Goal: Transaction & Acquisition: Download file/media

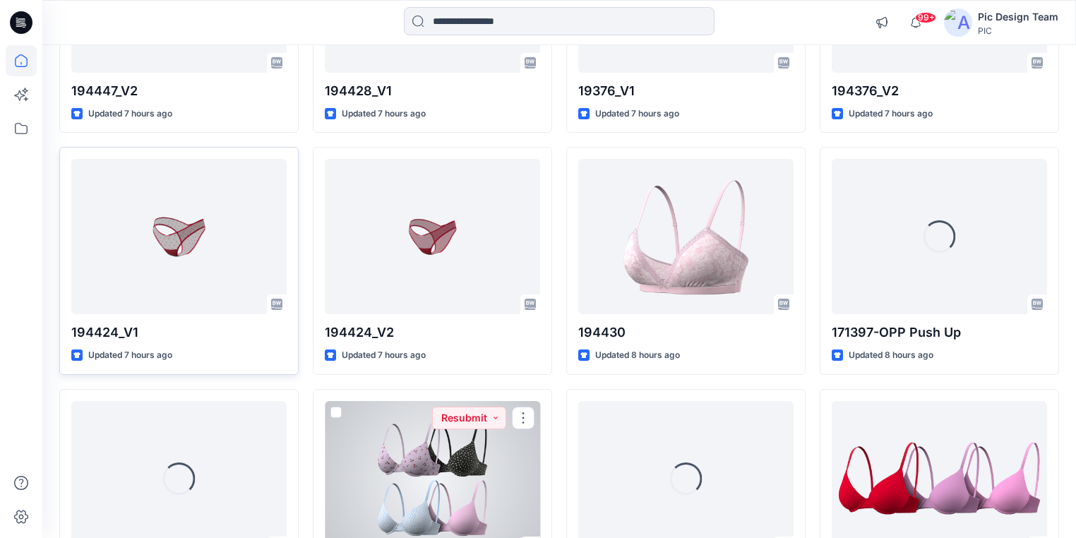
scroll to position [720, 0]
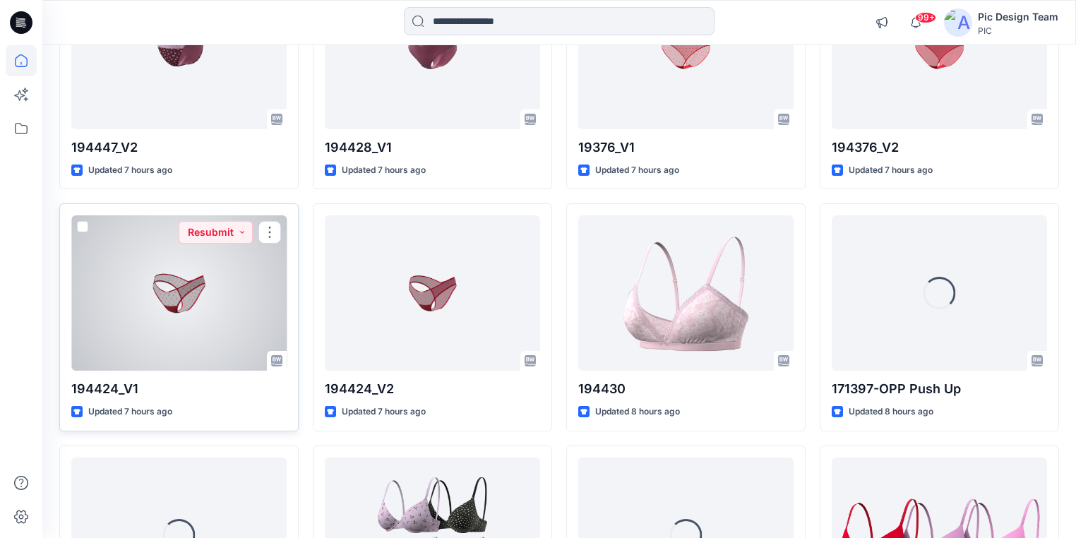
click at [172, 249] on div at bounding box center [178, 292] width 215 height 155
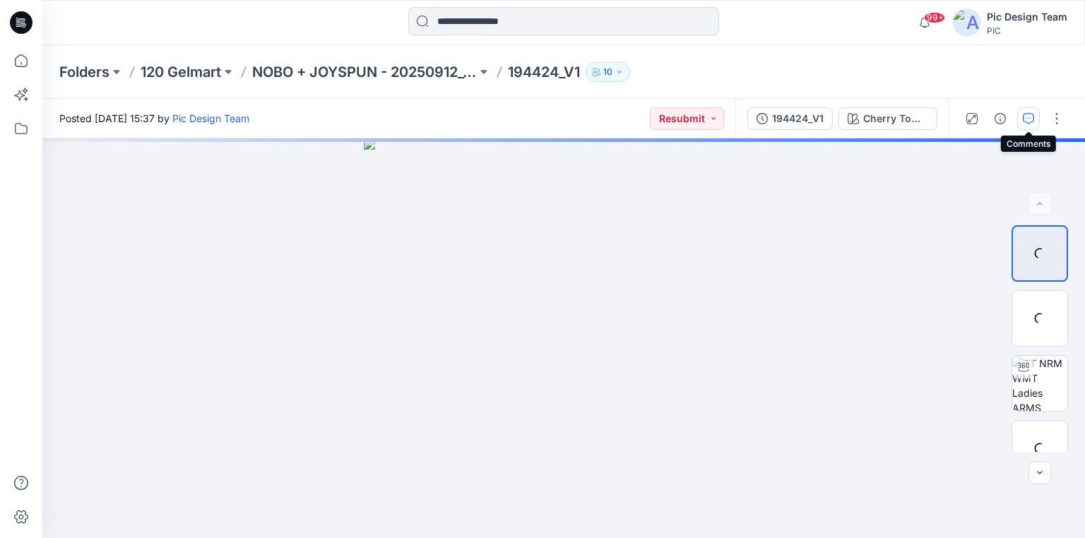
click at [1026, 119] on icon "button" at bounding box center [1028, 118] width 11 height 11
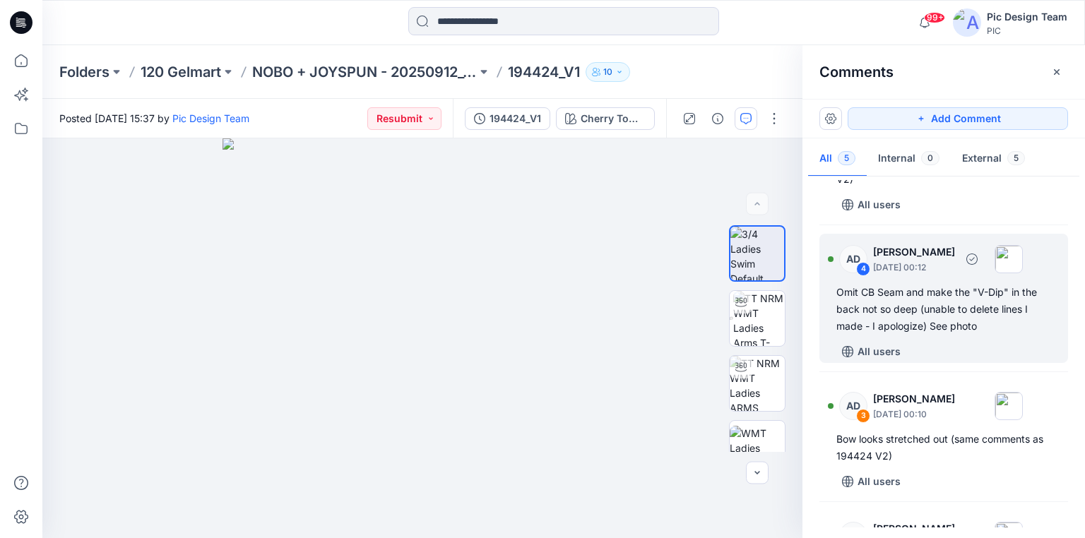
scroll to position [113, 0]
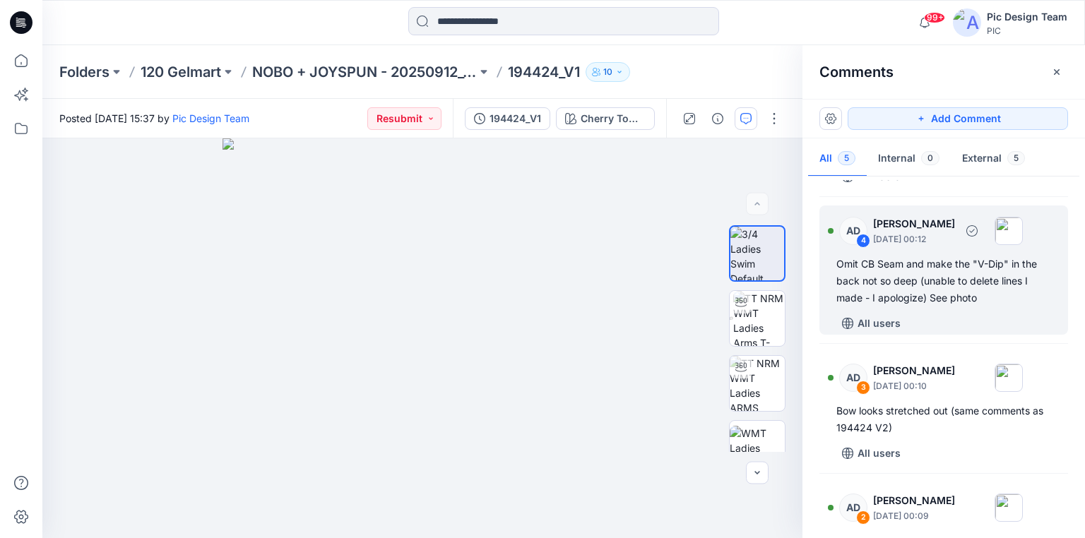
click at [939, 293] on div "Omit CB Seam and make the "V-Dip" in the back not so deep (unable to delete lin…" at bounding box center [943, 281] width 215 height 51
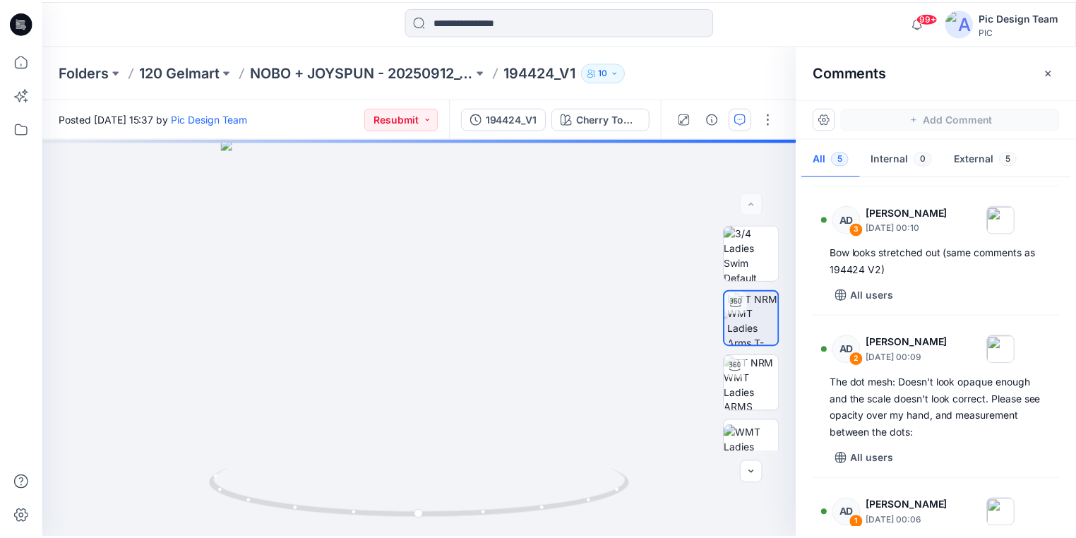
scroll to position [334, 0]
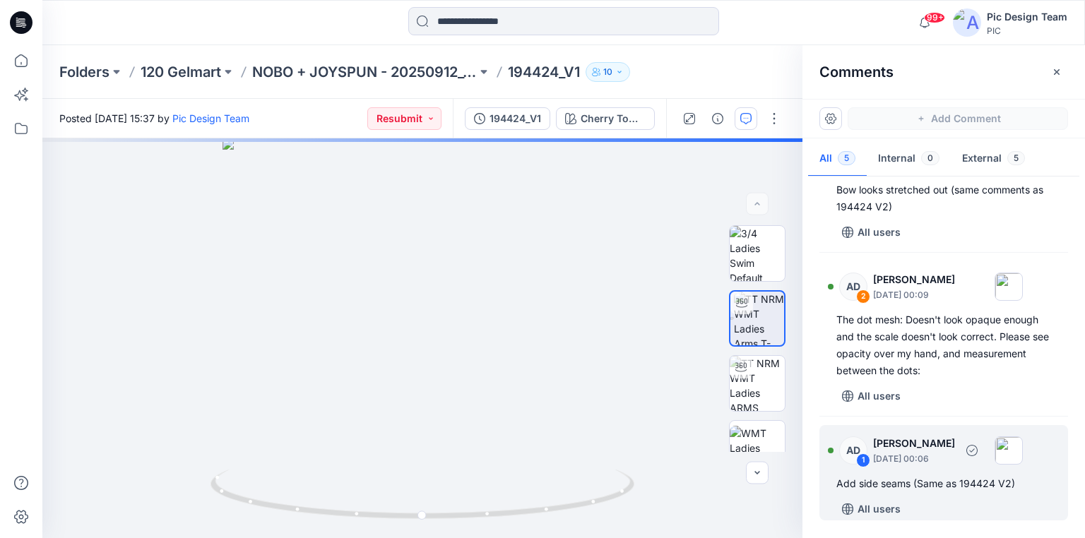
click at [880, 483] on div "Add side seams (Same as 194424 V2)" at bounding box center [943, 483] width 215 height 17
click at [551, 72] on p "194424_V1" at bounding box center [544, 72] width 72 height 20
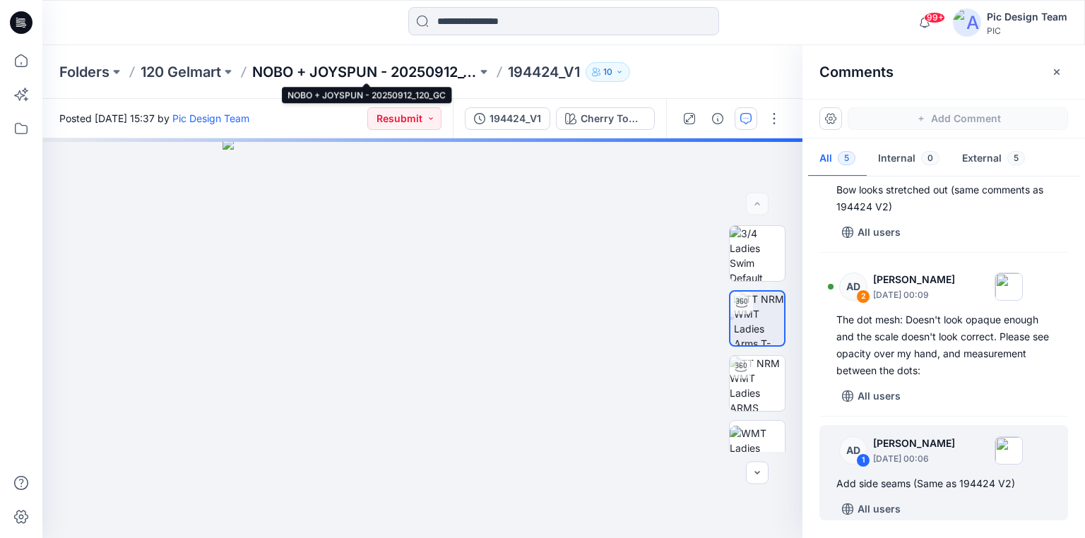
click at [420, 73] on p "NOBO + JOYSPUN - 20250912_120_GC" at bounding box center [364, 72] width 225 height 20
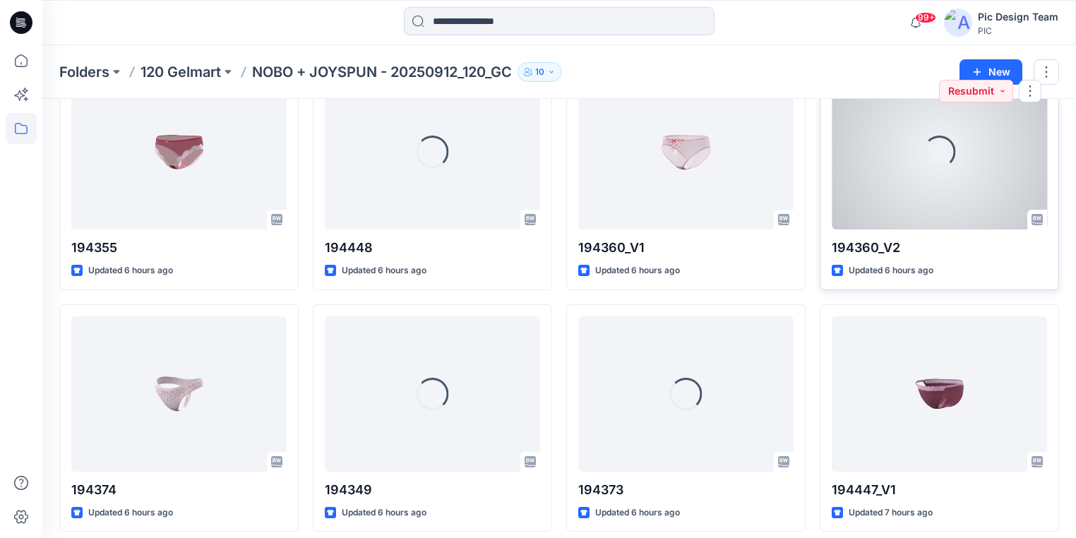
scroll to position [113, 0]
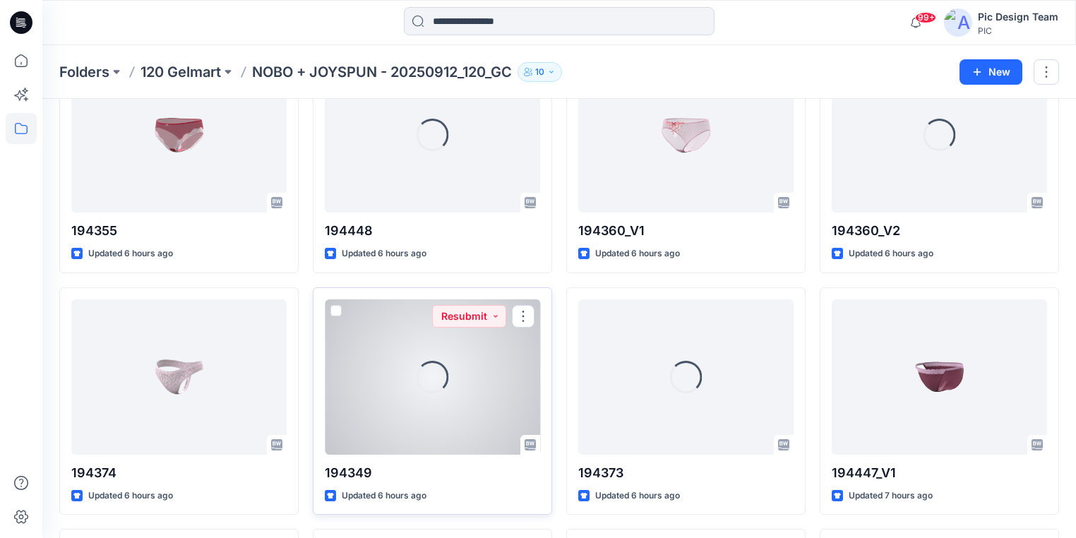
click at [404, 384] on div "Loading..." at bounding box center [432, 376] width 215 height 155
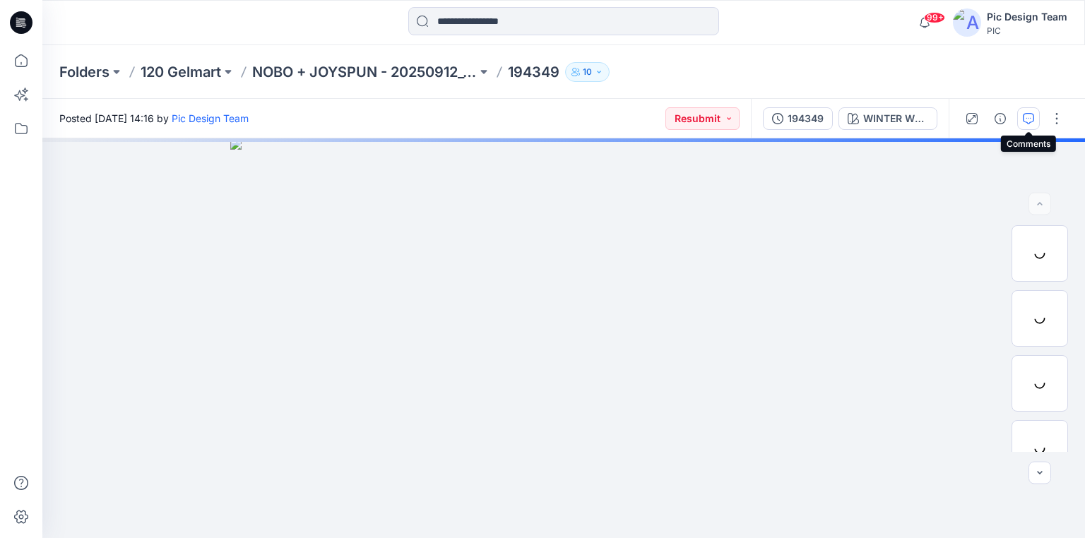
click at [1026, 115] on icon "button" at bounding box center [1028, 118] width 11 height 11
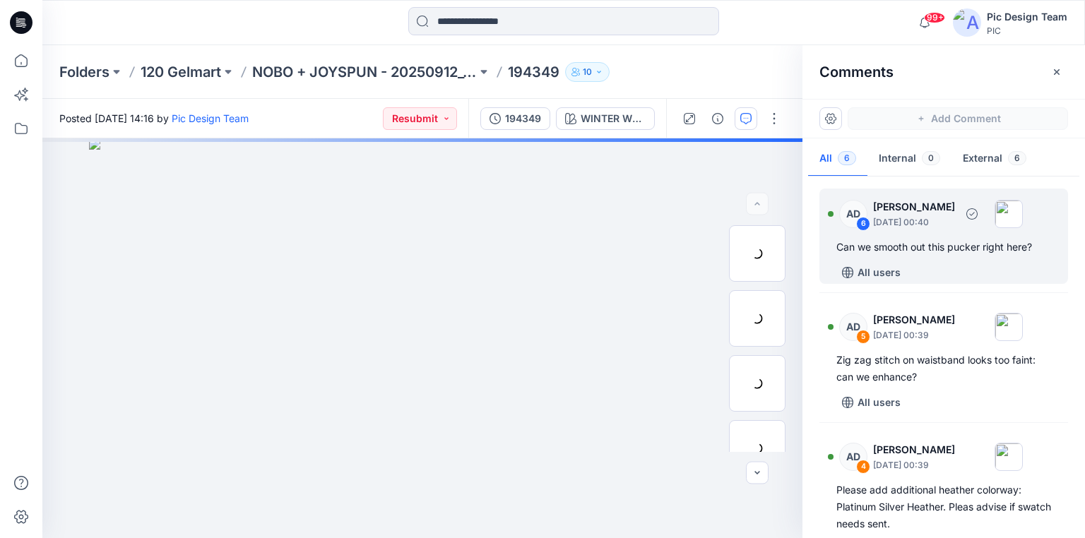
click at [966, 248] on div "Can we smooth out this pucker right here?" at bounding box center [943, 247] width 215 height 17
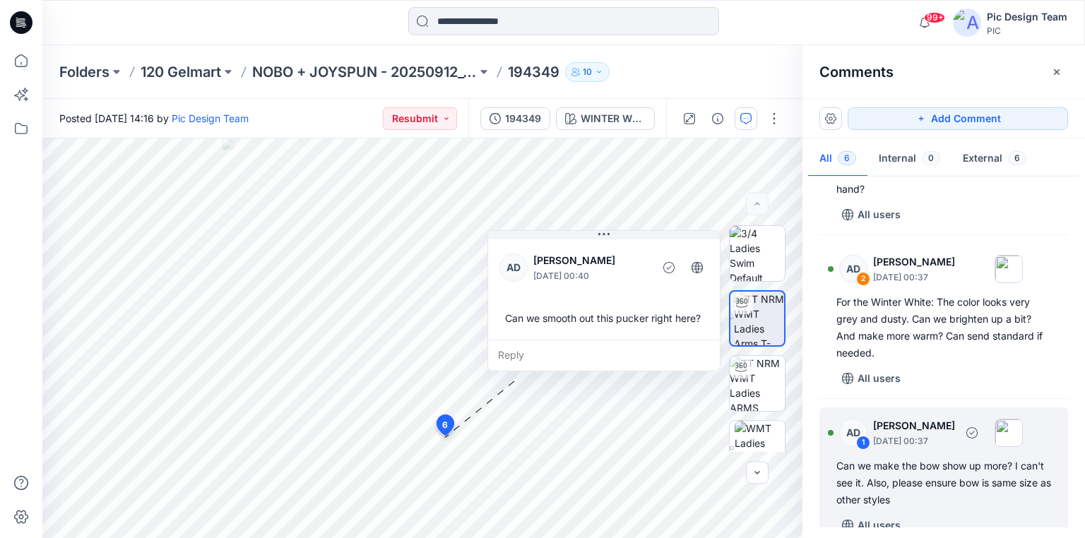
scroll to position [498, 0]
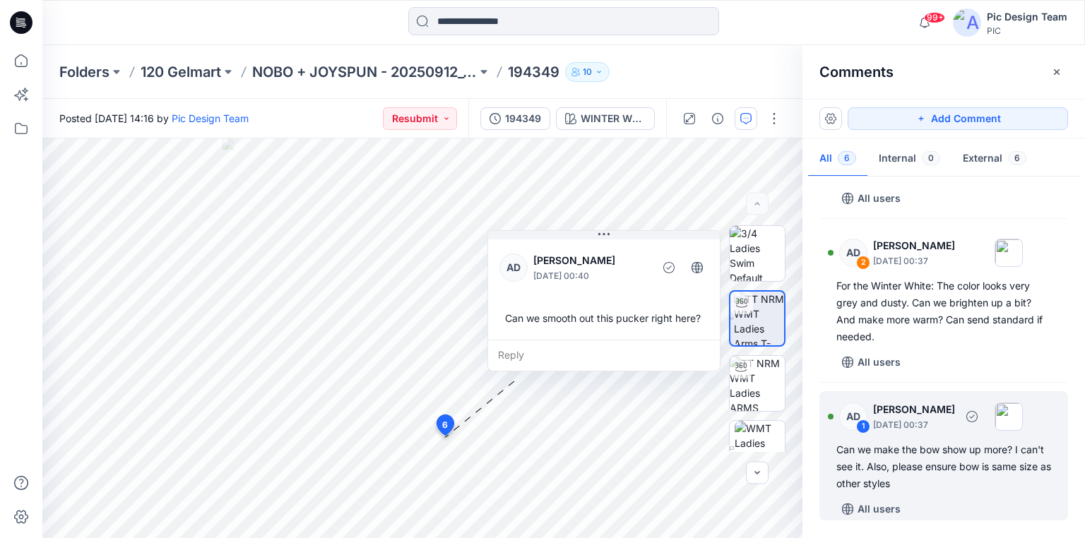
click at [918, 461] on div "Can we make the bow show up more? I can't see it. Also, please ensure bow is sa…" at bounding box center [943, 466] width 215 height 51
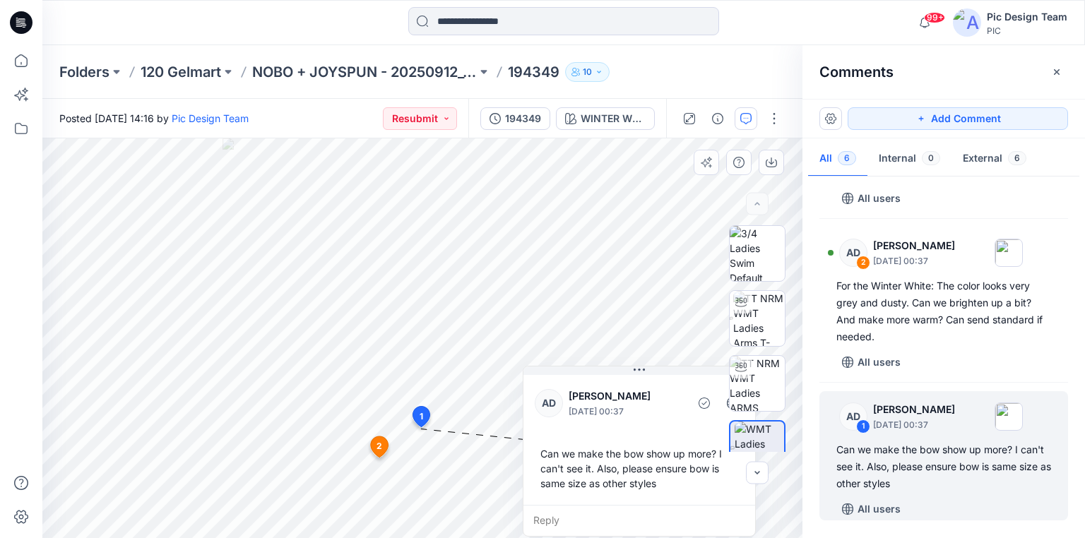
drag, startPoint x: 473, startPoint y: 441, endPoint x: 596, endPoint y: 478, distance: 128.5
click at [596, 478] on div "AD Alex Degner September 26, 2025 00:37 Can we make the bow show up more? I can…" at bounding box center [639, 451] width 233 height 171
click at [355, 76] on p "NOBO + JOYSPUN - 20250912_120_GC" at bounding box center [364, 72] width 225 height 20
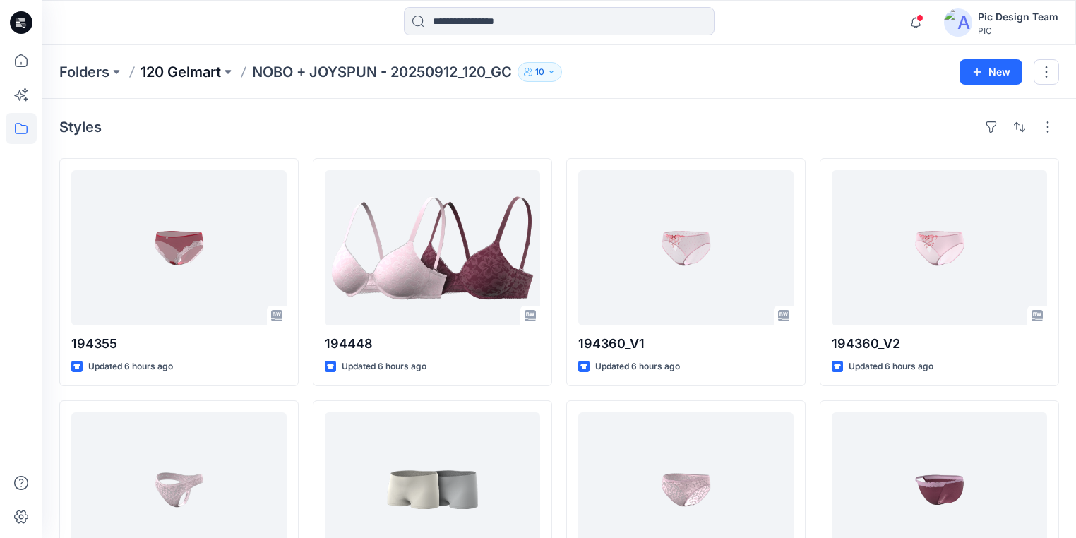
click at [199, 68] on p "120 Gelmart" at bounding box center [181, 72] width 81 height 20
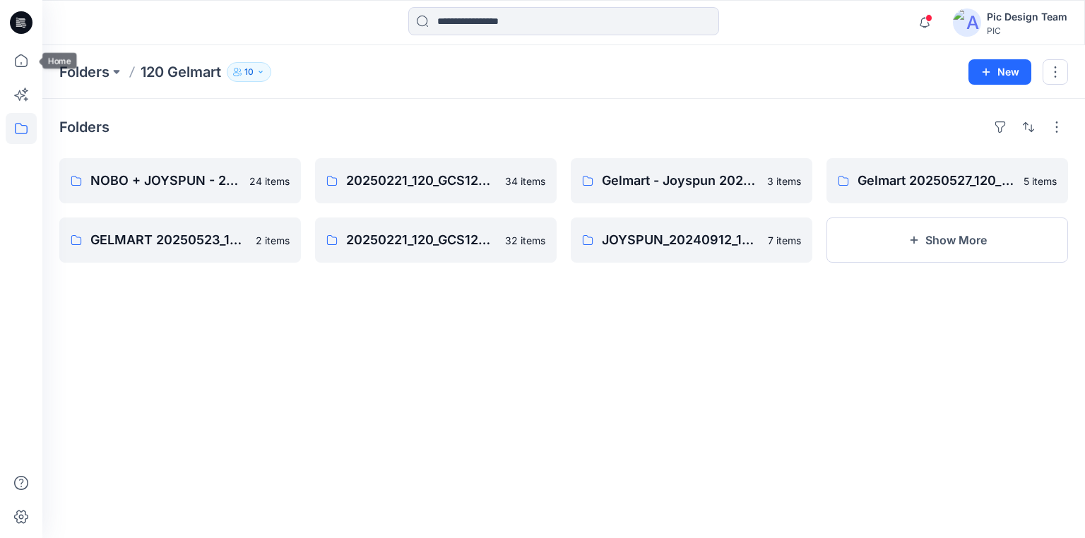
click at [25, 19] on icon at bounding box center [21, 18] width 7 height 1
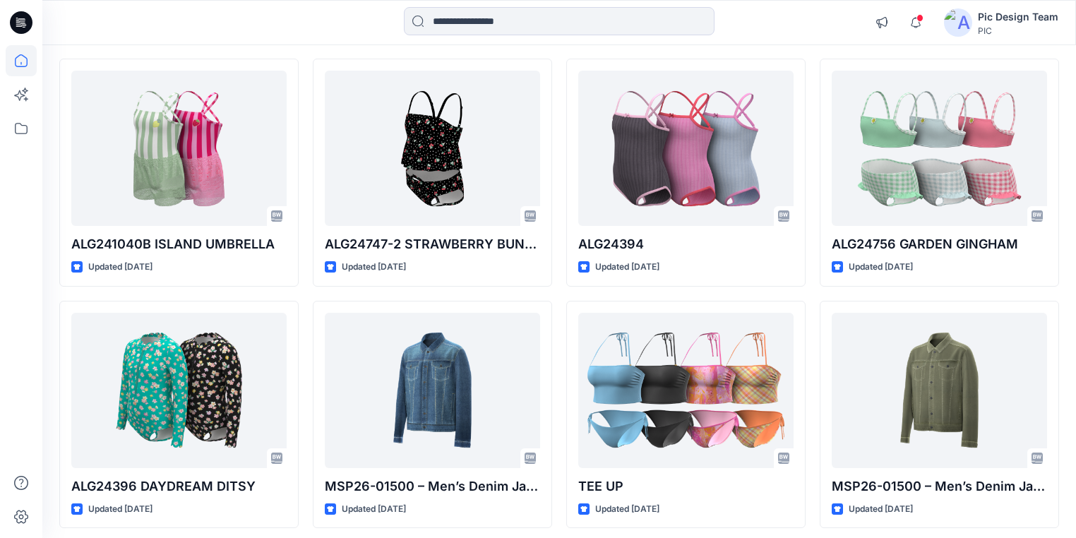
scroll to position [18673, 0]
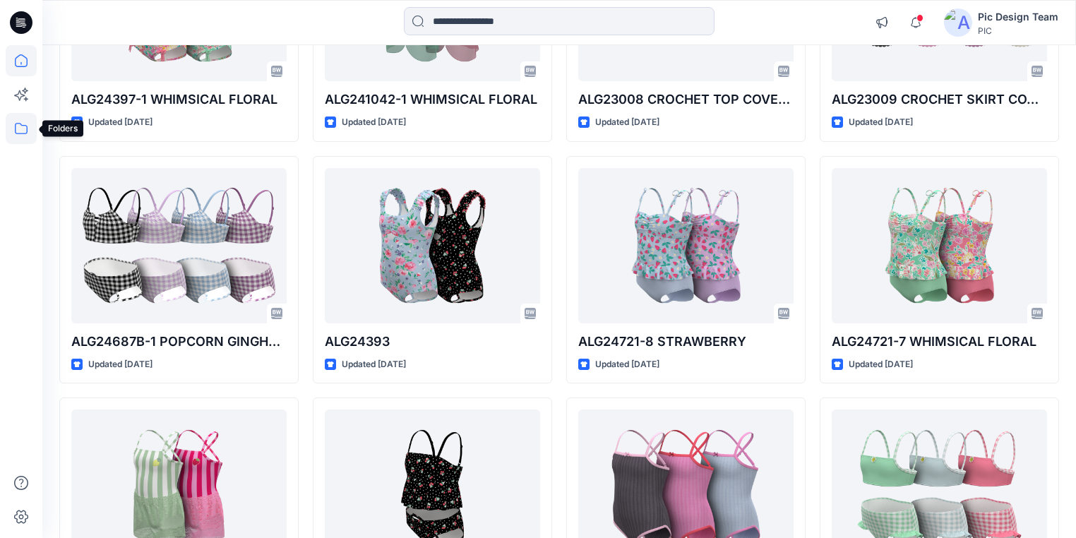
click at [22, 122] on icon at bounding box center [21, 128] width 31 height 31
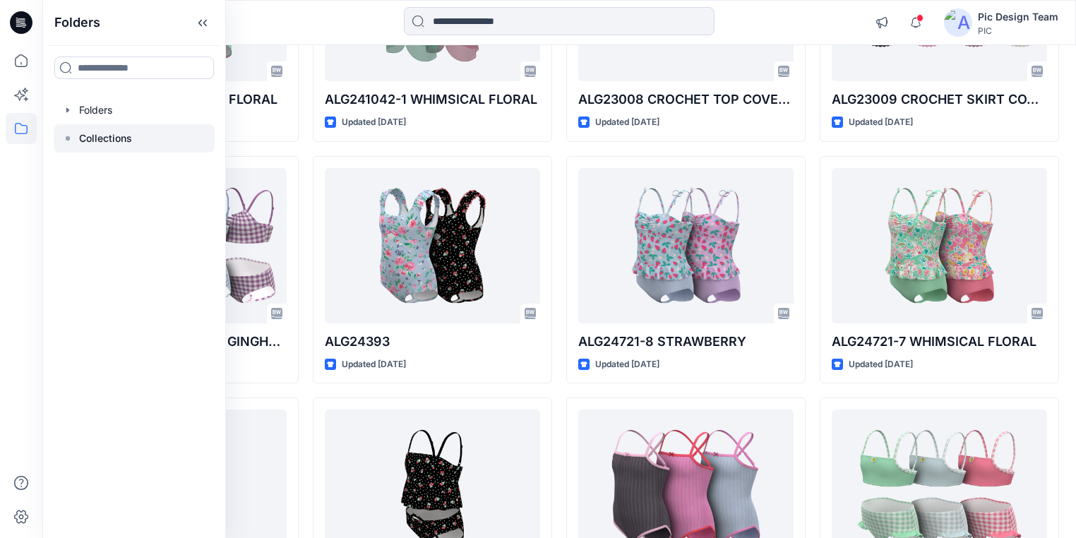
click at [109, 139] on p "Collections" at bounding box center [105, 138] width 53 height 17
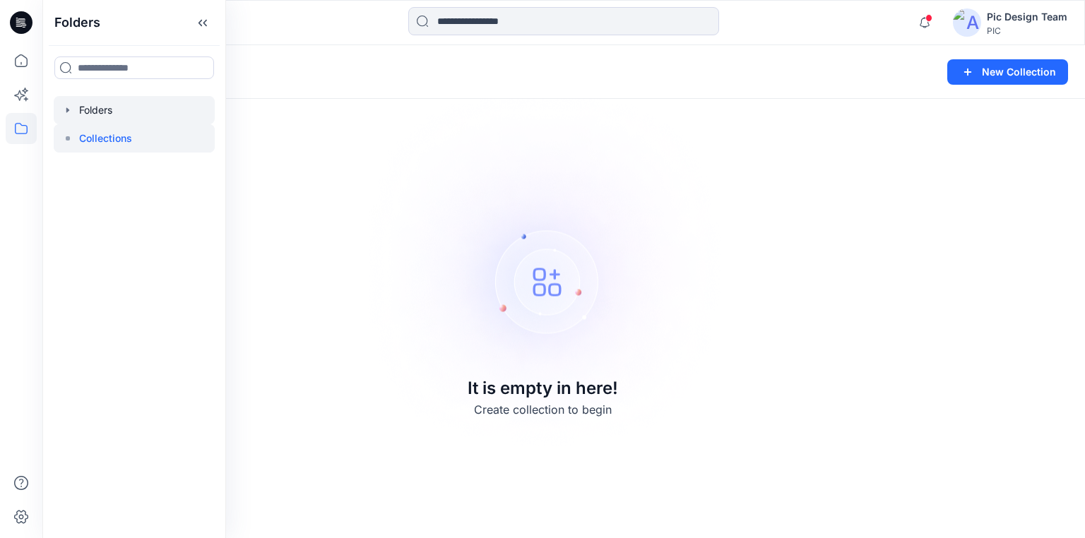
click at [105, 107] on div at bounding box center [134, 110] width 161 height 28
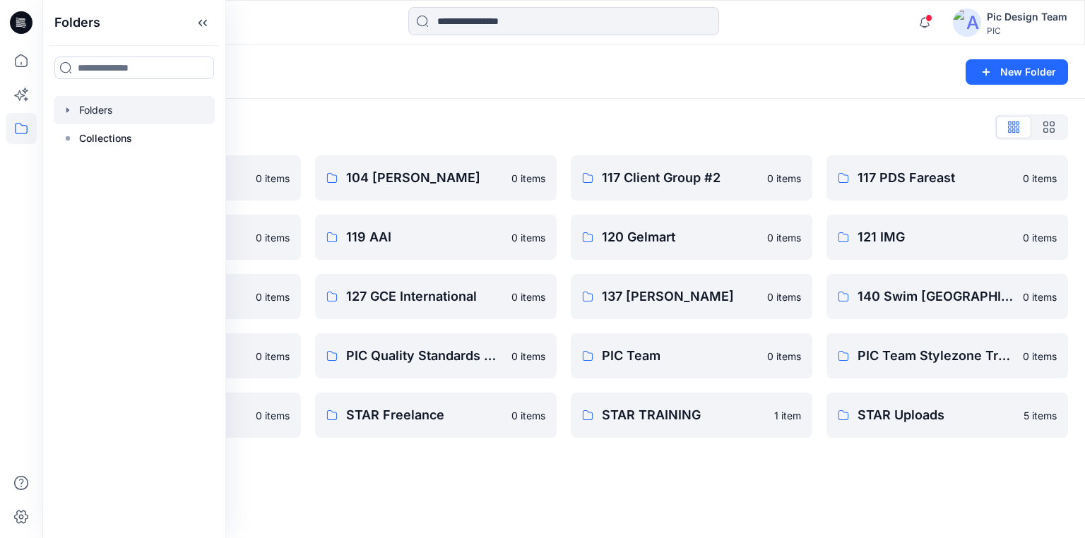
click at [681, 503] on div "Folders New Folder Folders List 103 HIS International 0 items 118 Add Black 0 i…" at bounding box center [563, 291] width 1043 height 493
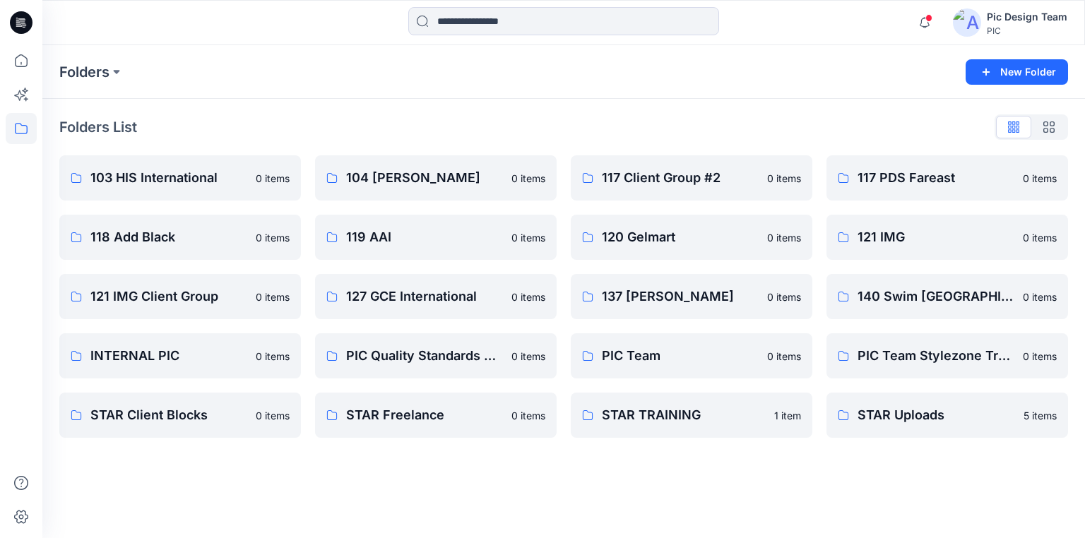
click at [410, 489] on div "Folders New Folder Folders List 103 HIS International 0 items 118 Add Black 0 i…" at bounding box center [563, 291] width 1043 height 493
click at [167, 215] on link "118 Add Black" at bounding box center [180, 237] width 242 height 45
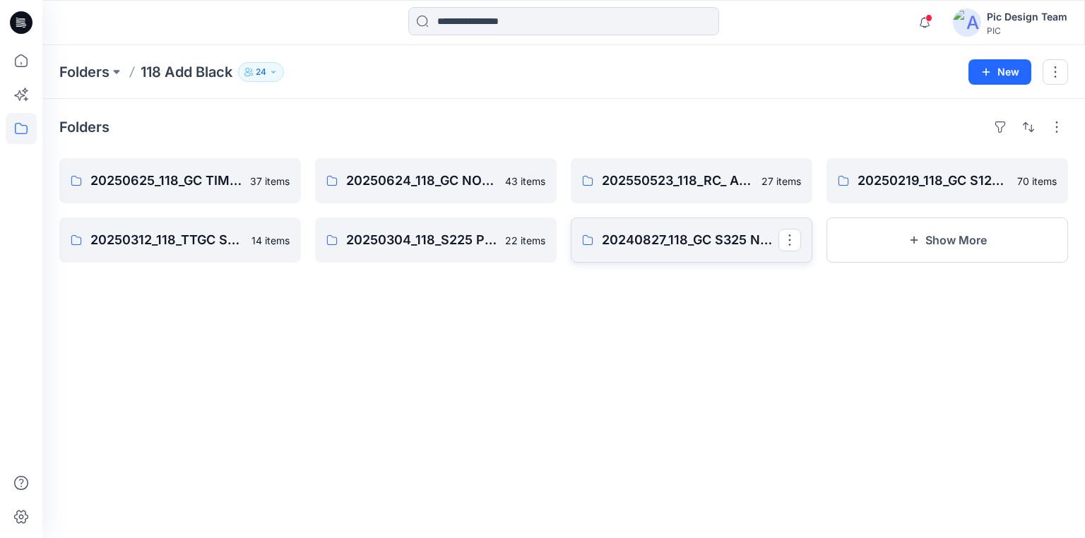
click at [673, 240] on p "20240827_118_GC S325 NOBO SWIM" at bounding box center [690, 240] width 177 height 20
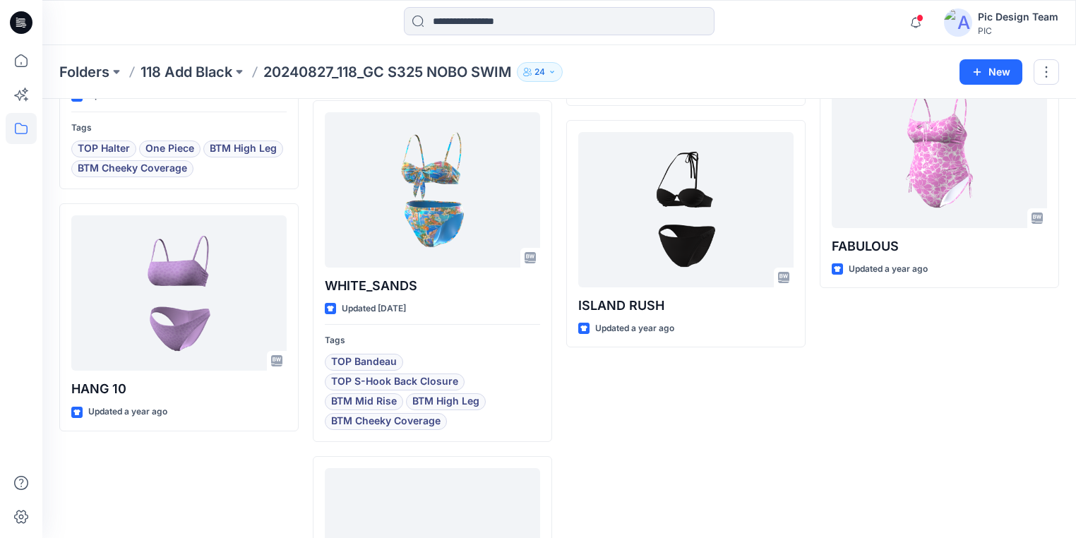
scroll to position [2907, 0]
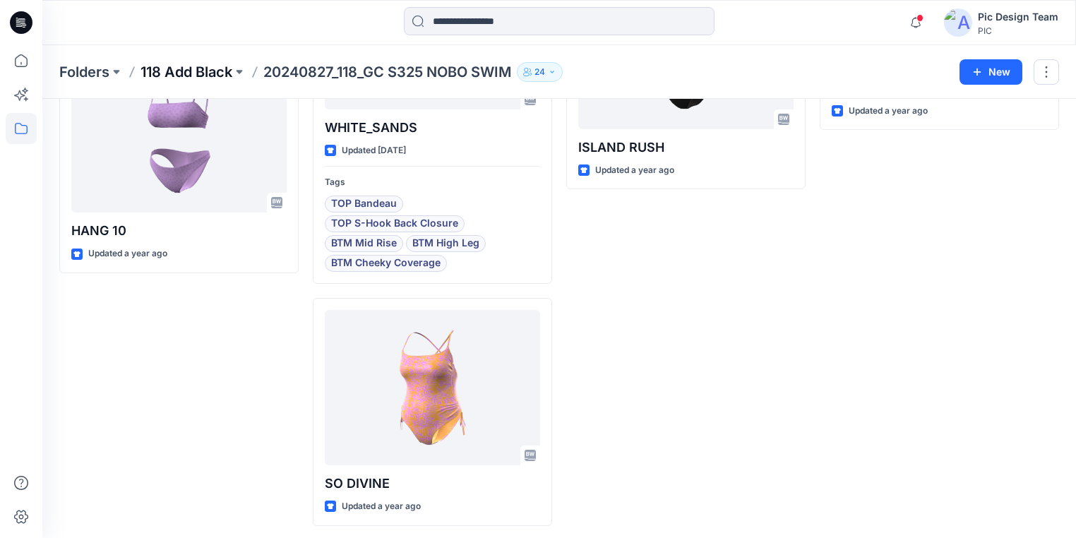
click at [196, 67] on p "118 Add Black" at bounding box center [187, 72] width 92 height 20
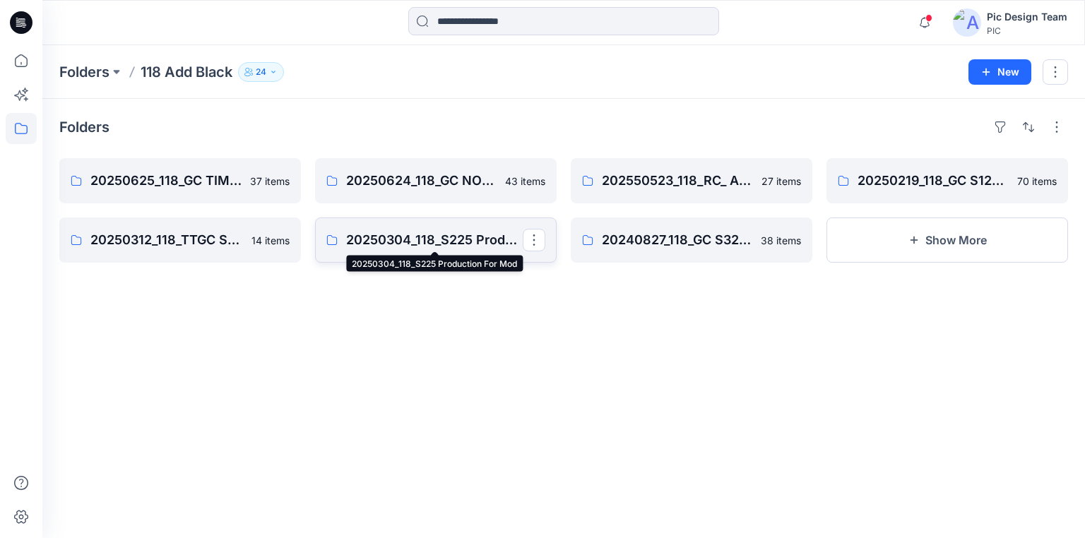
click at [388, 237] on p "20250304_118_S225 Production For Mod" at bounding box center [434, 240] width 177 height 20
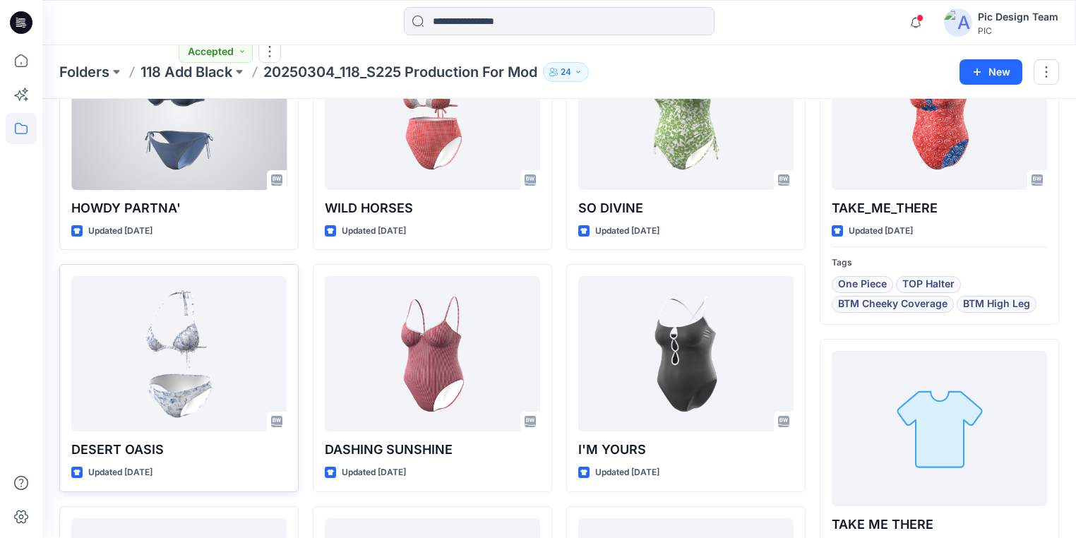
scroll to position [396, 0]
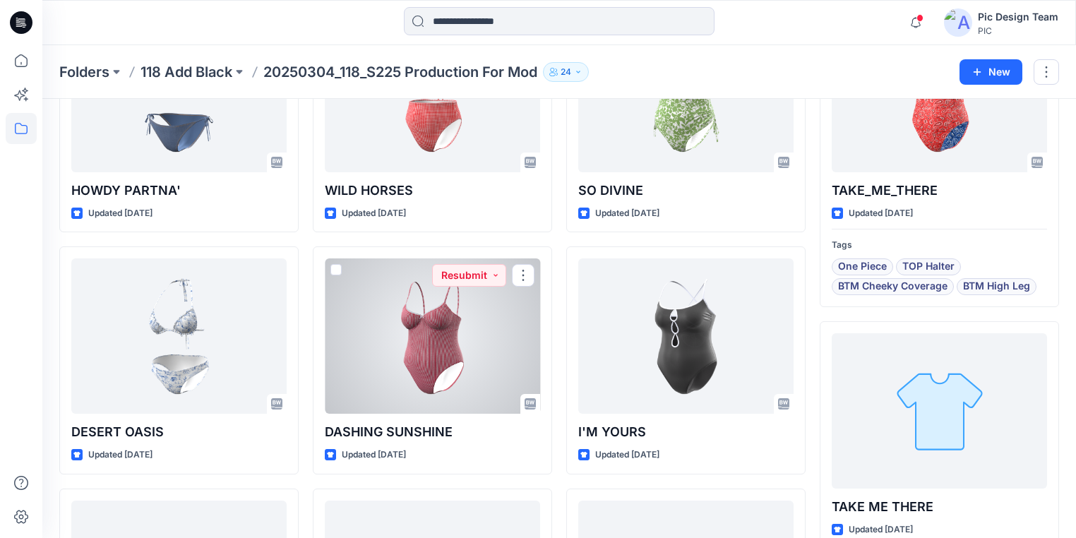
click at [398, 350] on div at bounding box center [432, 336] width 215 height 155
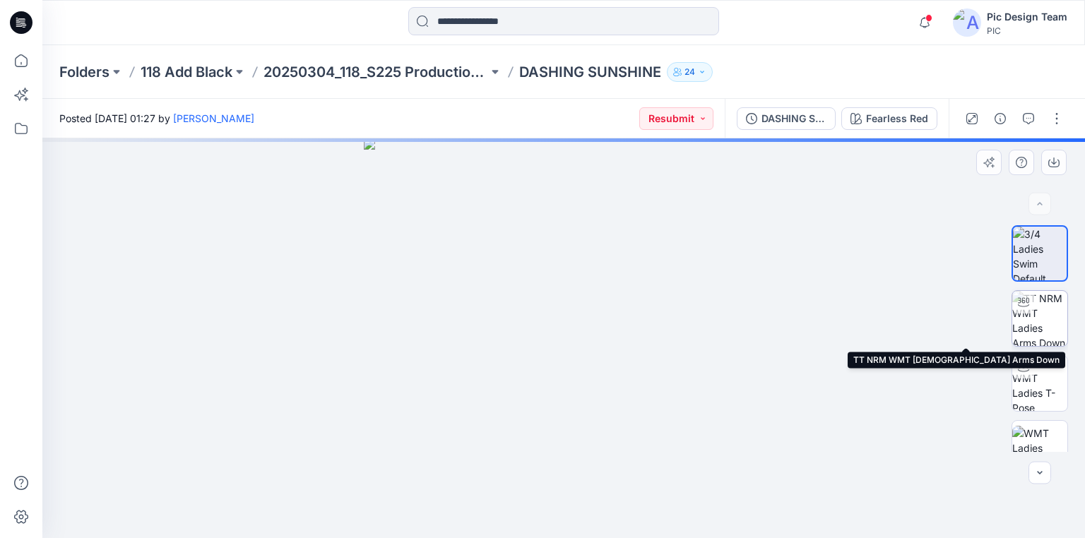
click at [1051, 318] on img at bounding box center [1039, 318] width 55 height 55
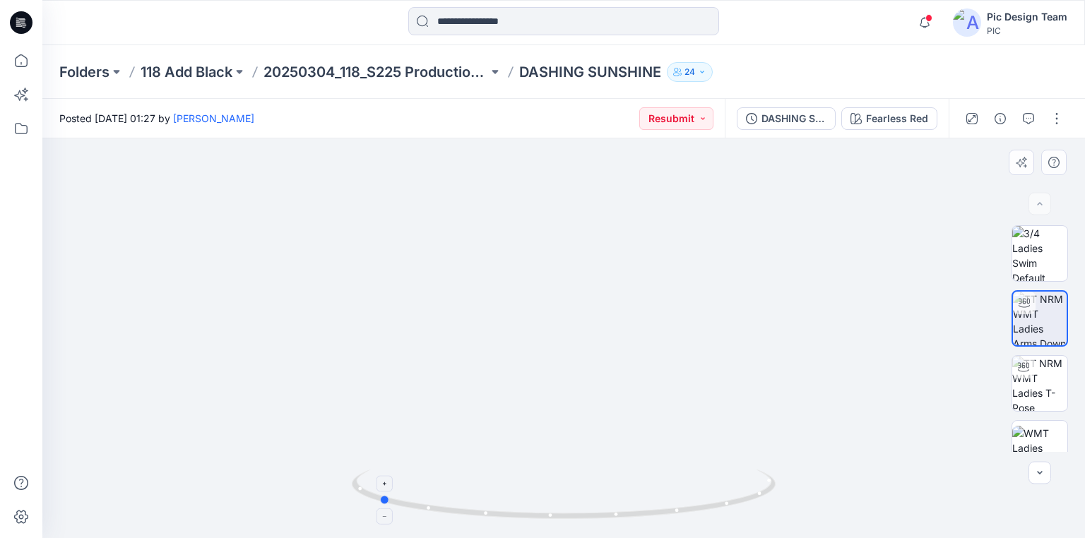
drag, startPoint x: 732, startPoint y: 502, endPoint x: 547, endPoint y: 479, distance: 186.5
click at [547, 479] on icon at bounding box center [565, 496] width 427 height 53
drag, startPoint x: 551, startPoint y: 518, endPoint x: 713, endPoint y: 514, distance: 162.5
click at [713, 514] on icon at bounding box center [565, 496] width 427 height 53
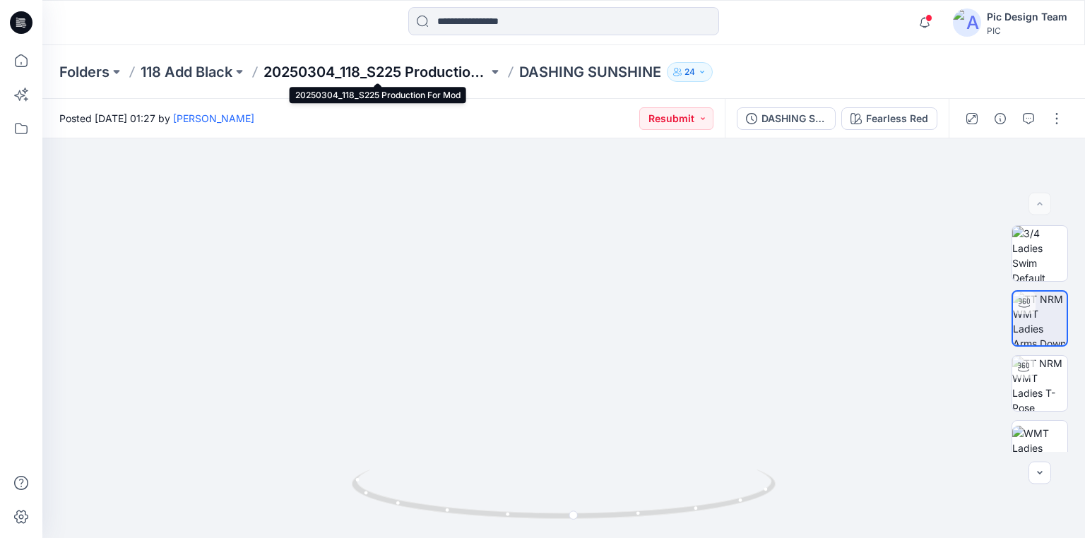
click at [380, 66] on p "20250304_118_S225 Production For Mod" at bounding box center [375, 72] width 225 height 20
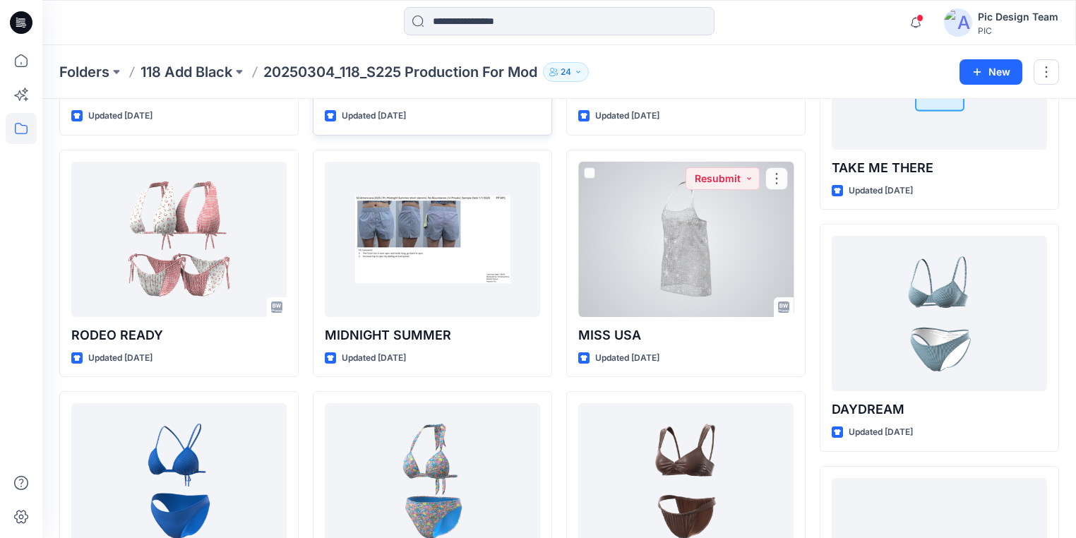
scroll to position [733, 0]
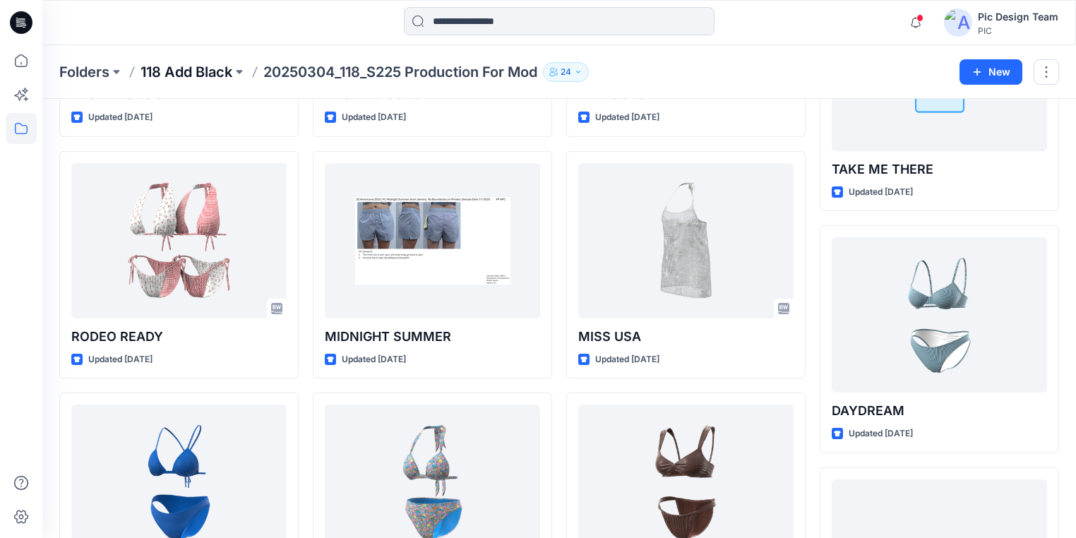
click at [188, 69] on p "118 Add Black" at bounding box center [187, 72] width 92 height 20
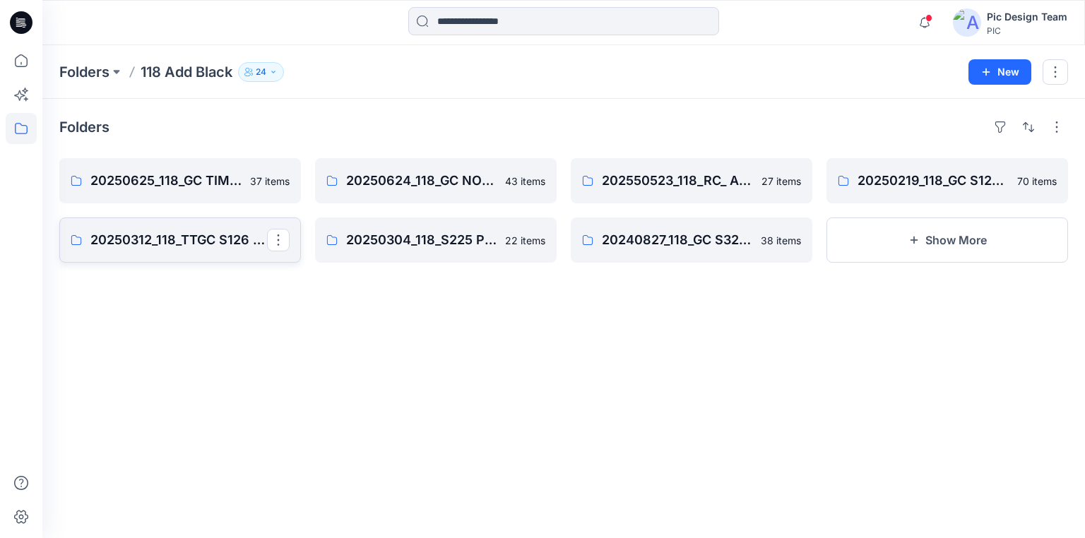
click at [222, 243] on p "20250312_118_TTGC S126 Add Black Time & Tru" at bounding box center [178, 240] width 177 height 20
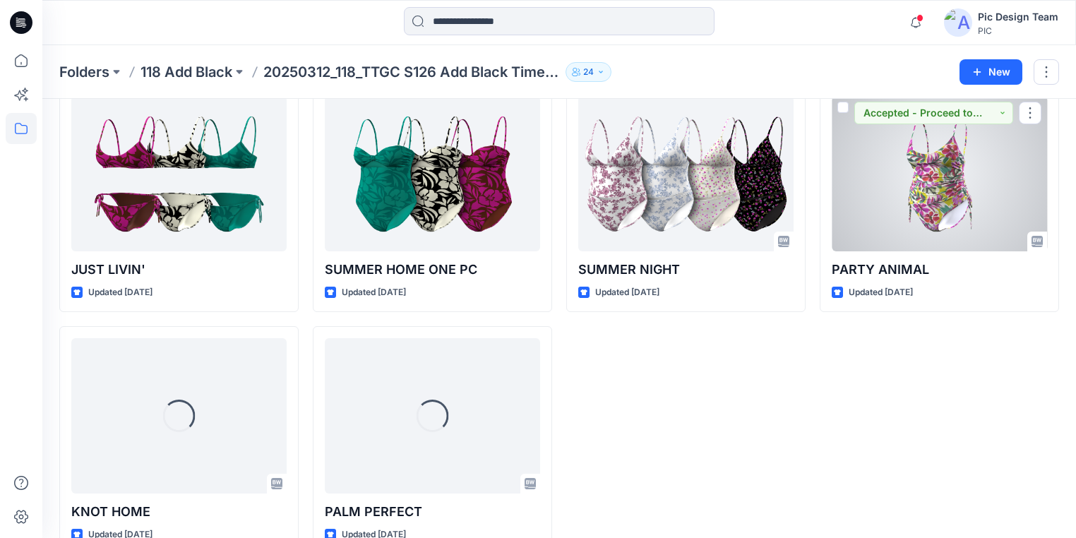
scroll to position [565, 0]
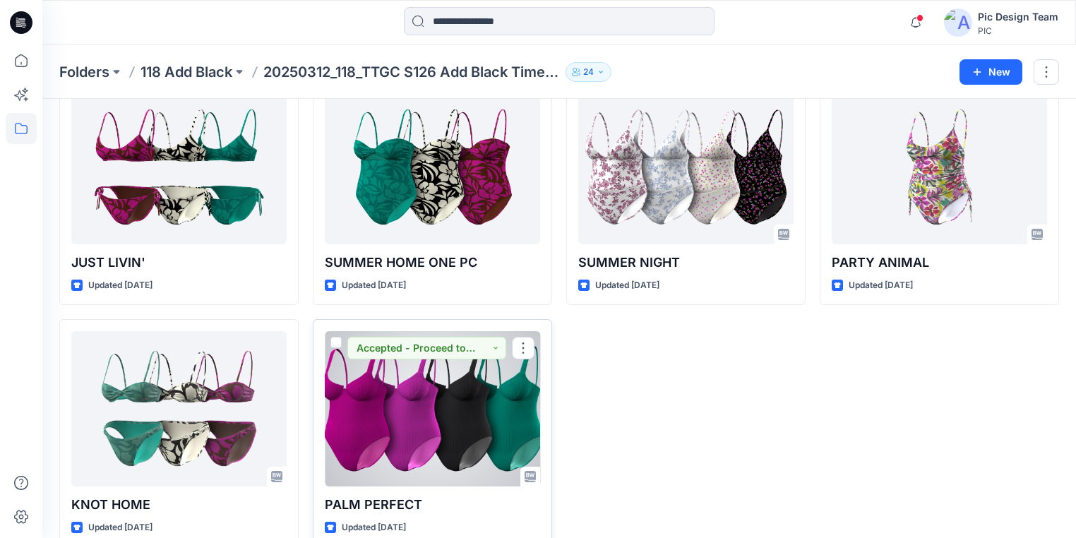
click at [421, 432] on div at bounding box center [432, 408] width 215 height 155
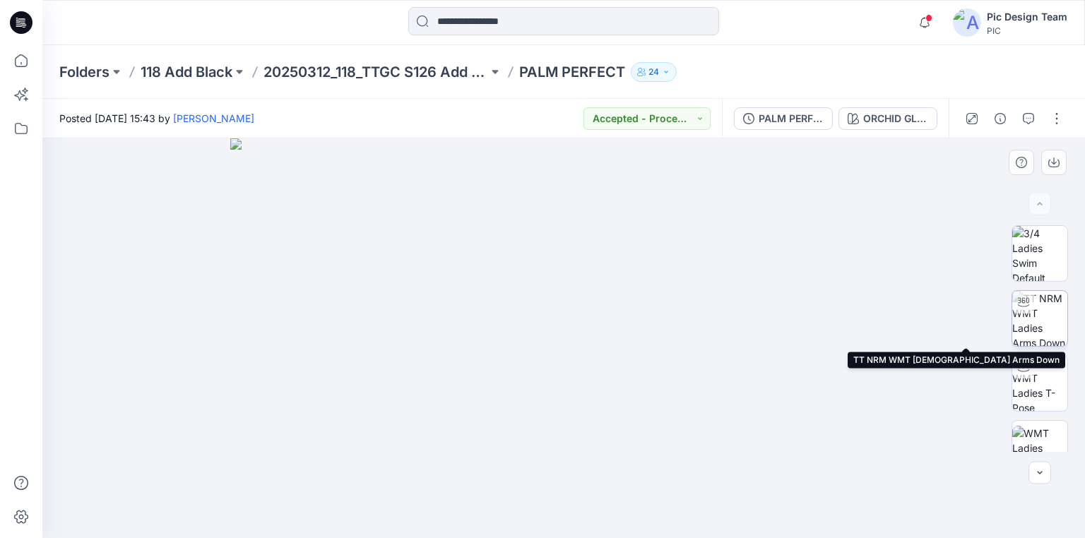
click at [1039, 325] on img at bounding box center [1039, 318] width 55 height 55
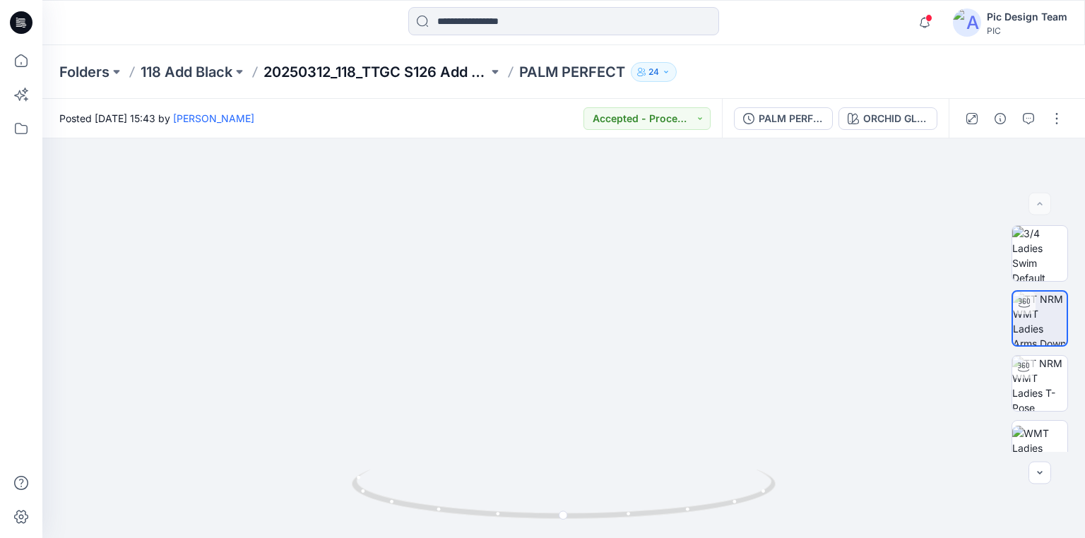
click at [319, 71] on p "20250312_118_TTGC S126 Add Black Time & Tru" at bounding box center [375, 72] width 225 height 20
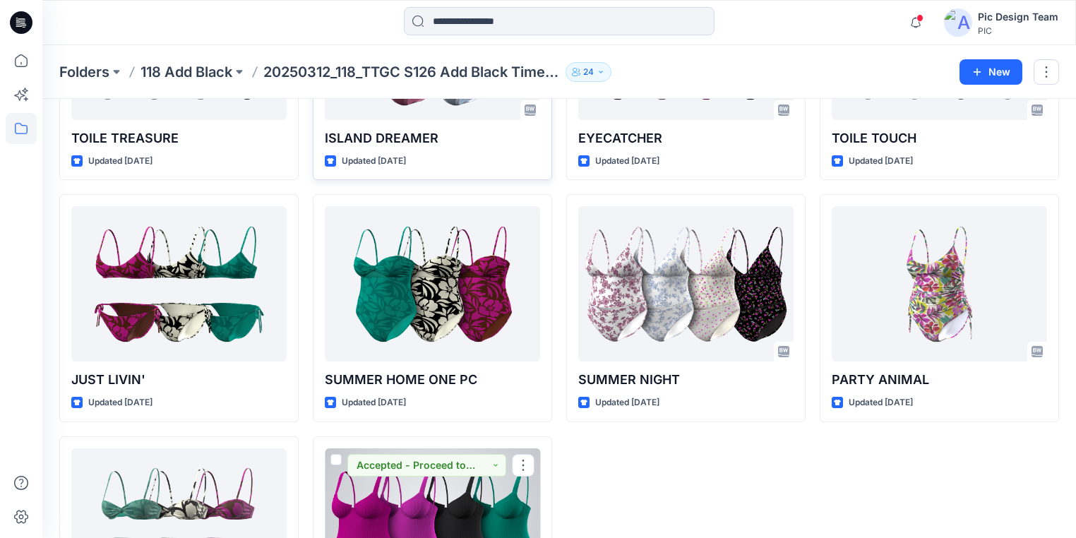
scroll to position [249, 0]
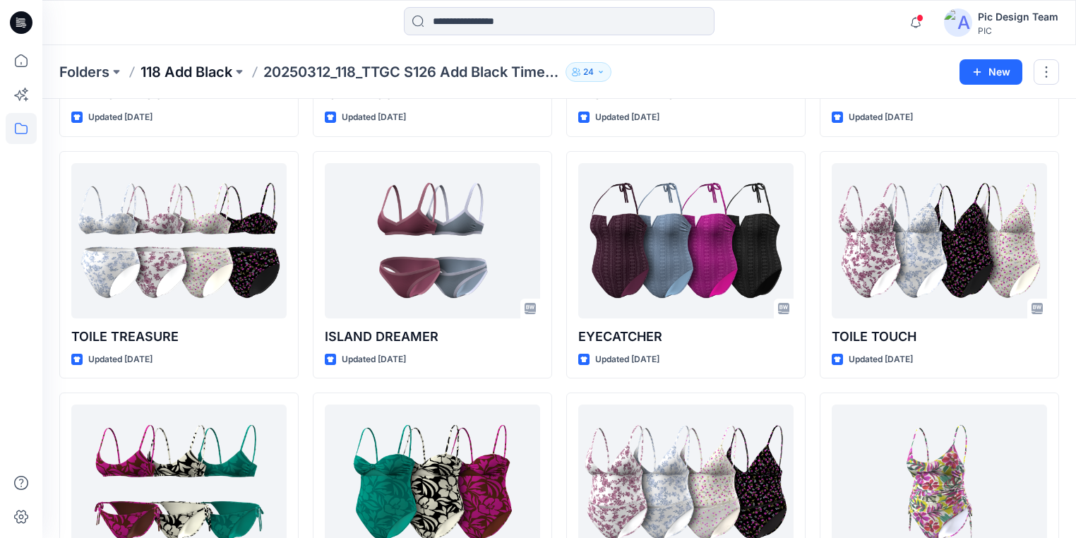
click at [181, 68] on p "118 Add Black" at bounding box center [187, 72] width 92 height 20
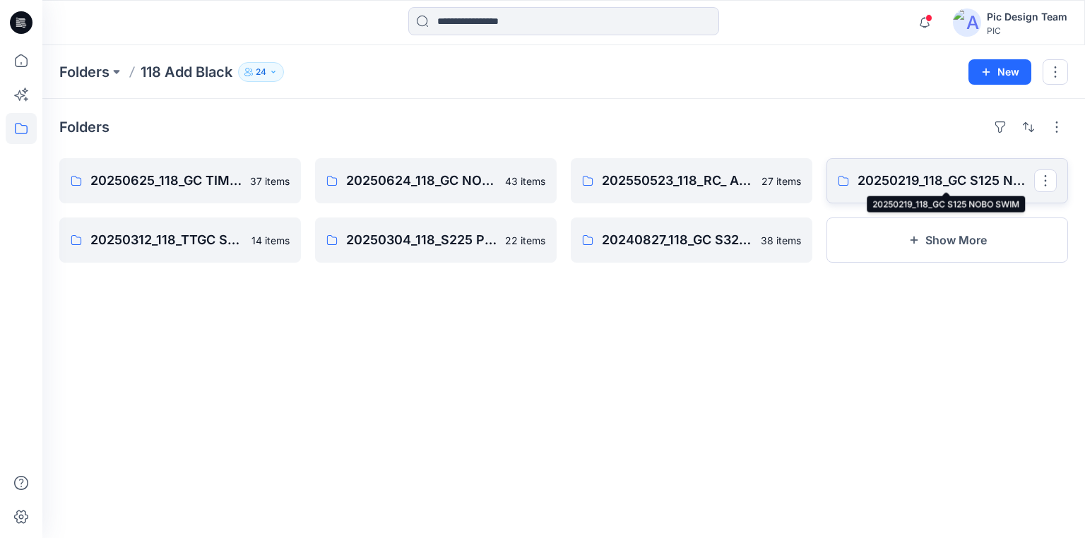
click at [903, 184] on p "20250219_118_GC S125 NOBO SWIM" at bounding box center [945, 181] width 177 height 20
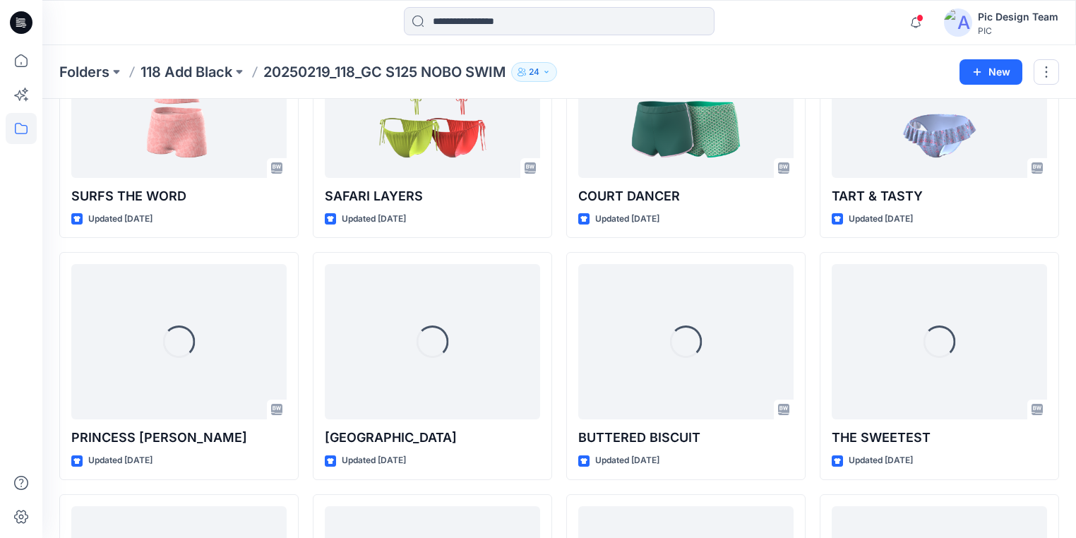
scroll to position [1406, 0]
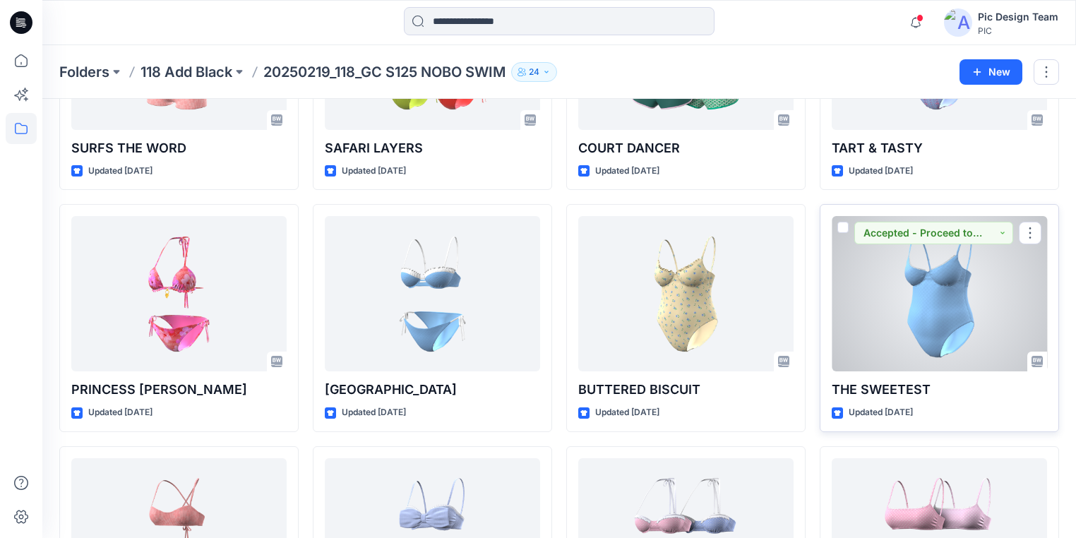
click at [918, 285] on div at bounding box center [939, 293] width 215 height 155
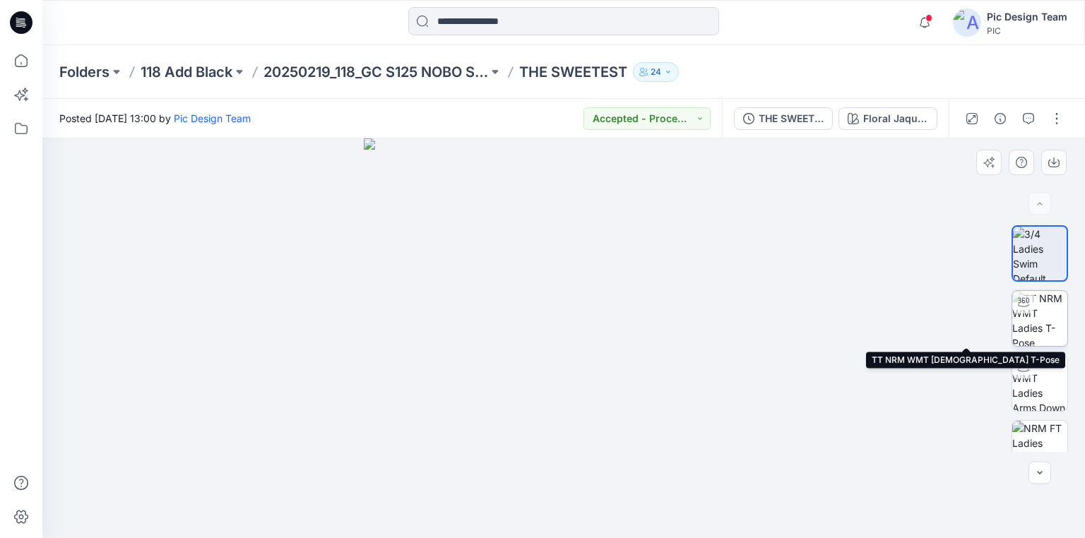
click at [1041, 316] on img at bounding box center [1039, 318] width 55 height 55
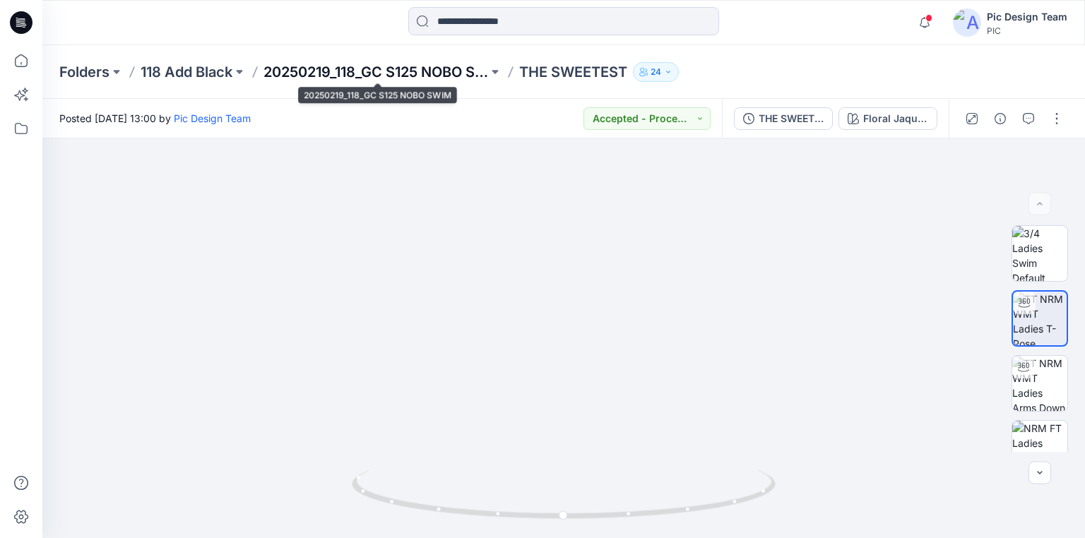
click at [437, 73] on p "20250219_118_GC S125 NOBO SWIM" at bounding box center [375, 72] width 225 height 20
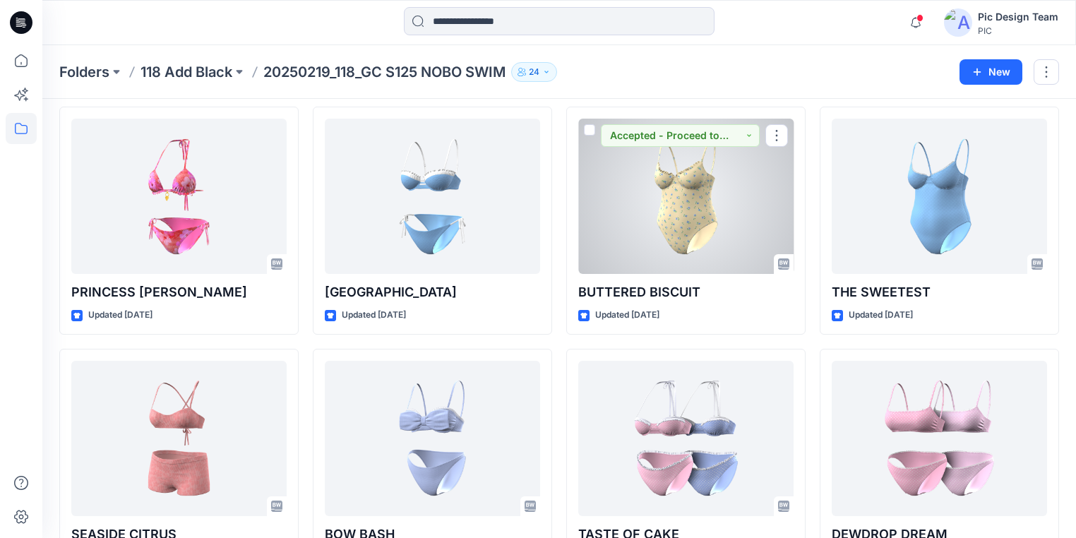
scroll to position [1526, 0]
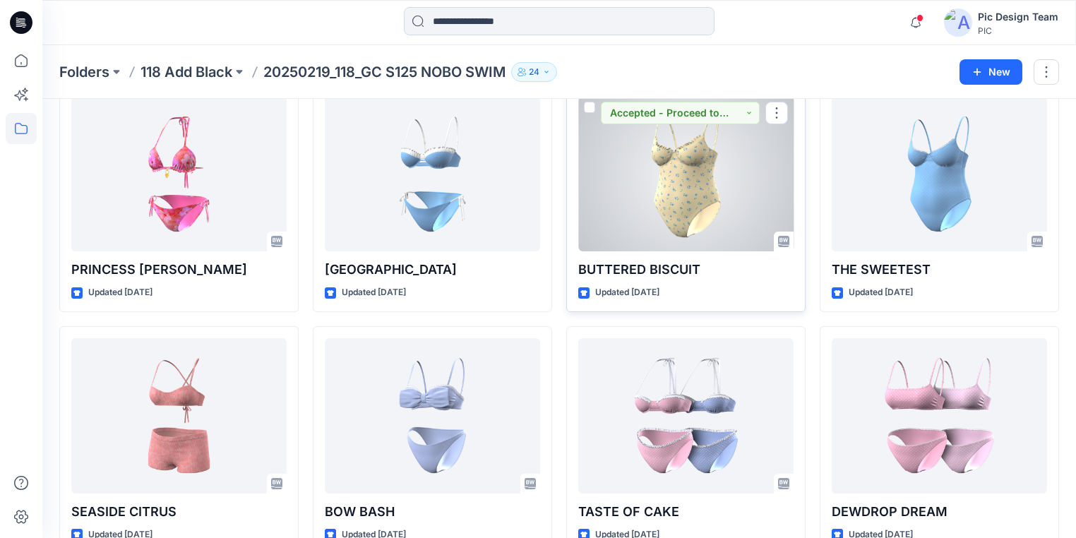
click at [696, 209] on div at bounding box center [685, 173] width 215 height 155
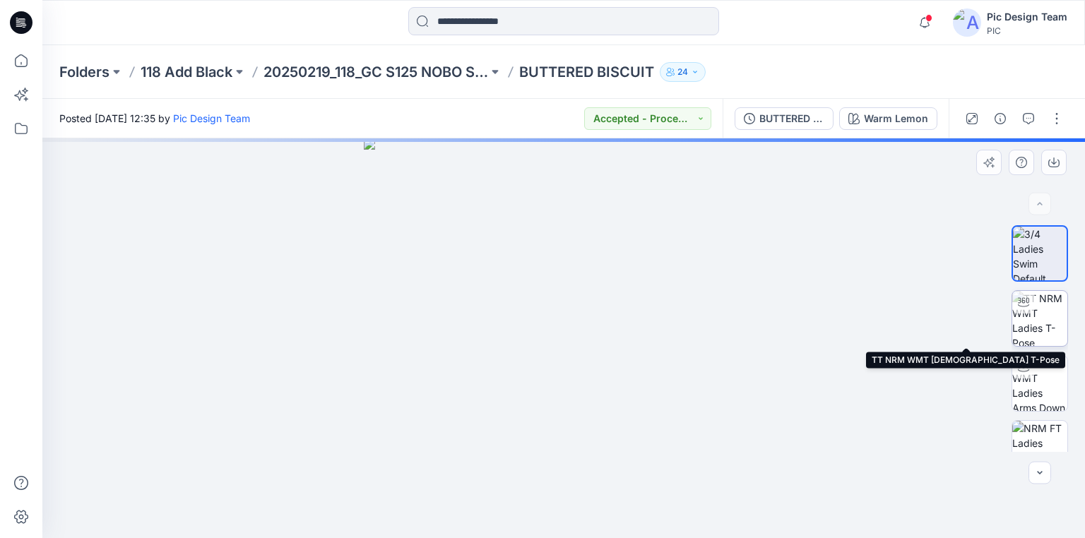
click at [1030, 325] on img at bounding box center [1039, 318] width 55 height 55
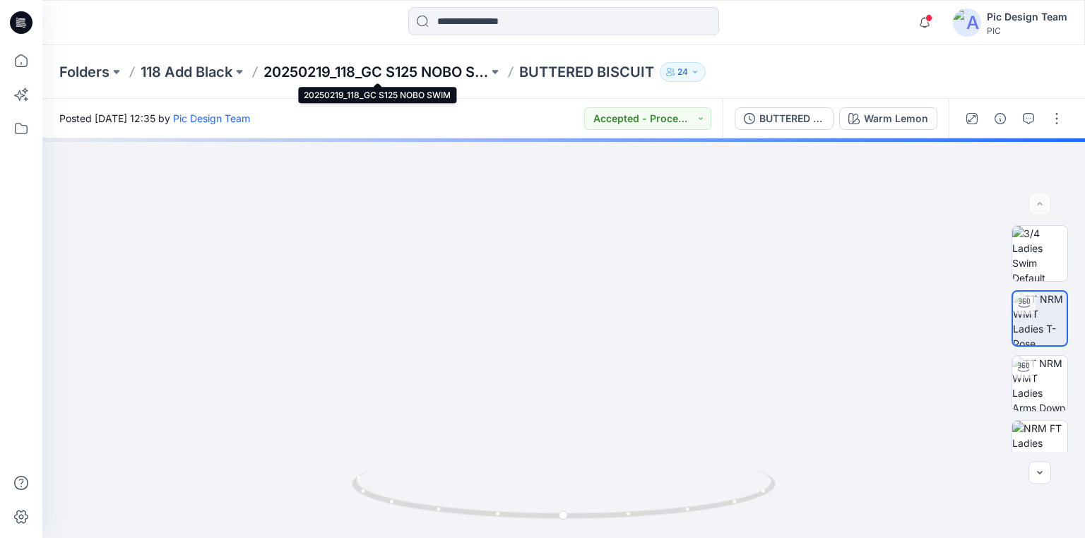
click at [446, 74] on p "20250219_118_GC S125 NOBO SWIM" at bounding box center [375, 72] width 225 height 20
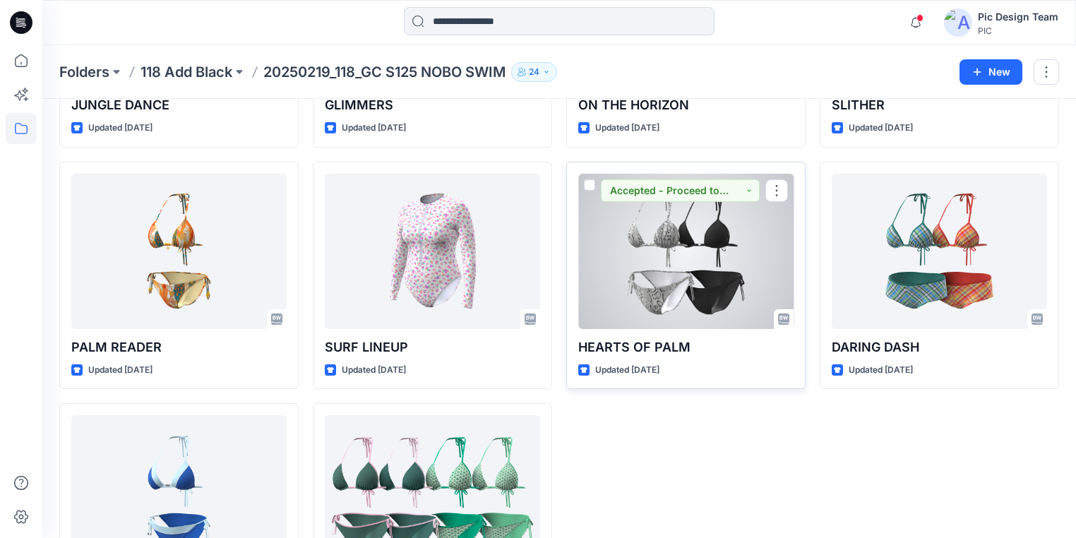
scroll to position [3972, 0]
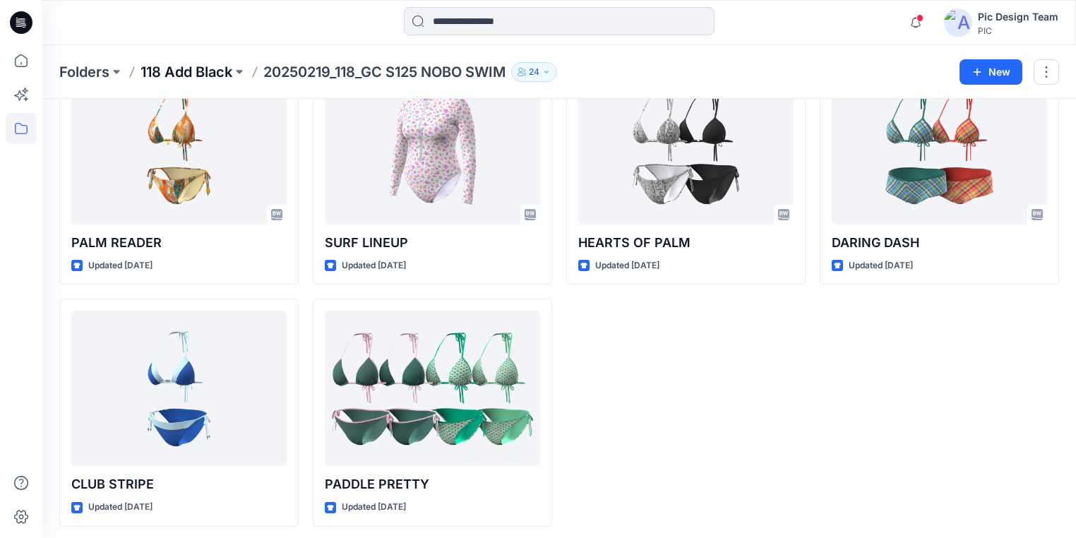
click at [209, 72] on p "118 Add Black" at bounding box center [187, 72] width 92 height 20
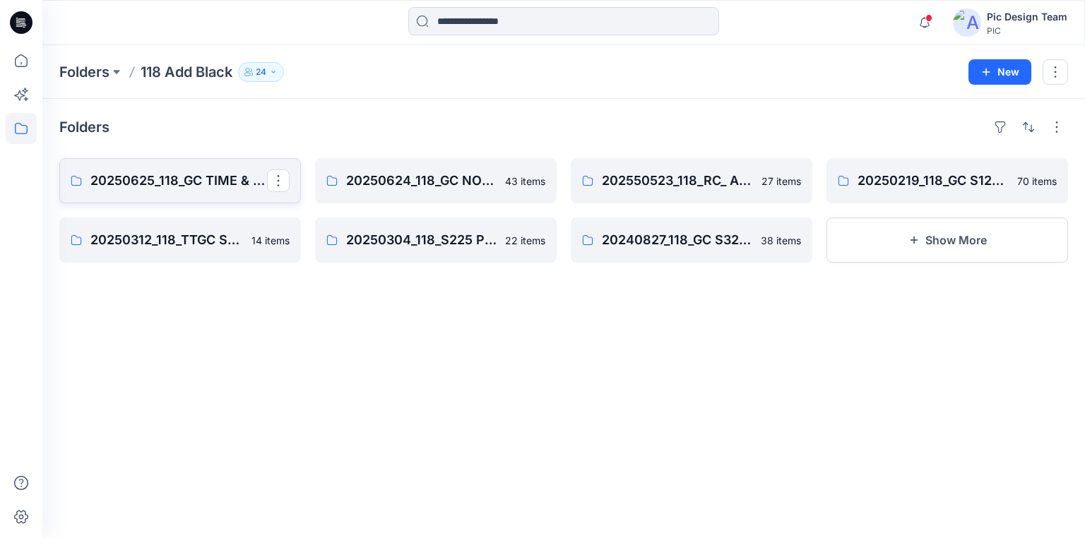
click at [174, 179] on p "20250625_118_GC TIME & TRU S226" at bounding box center [178, 181] width 177 height 20
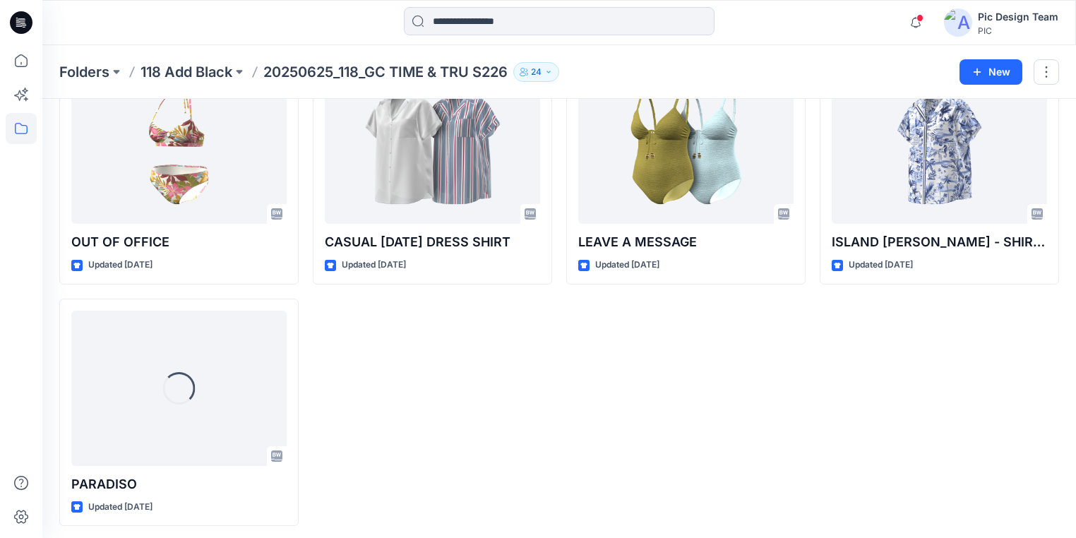
scroll to position [2039, 0]
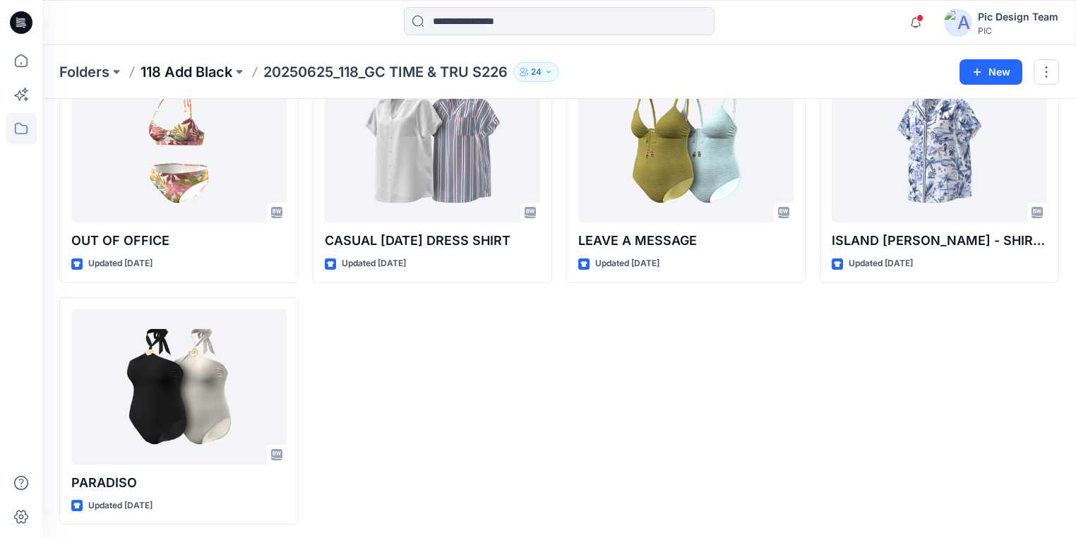
click at [170, 73] on p "118 Add Black" at bounding box center [187, 72] width 92 height 20
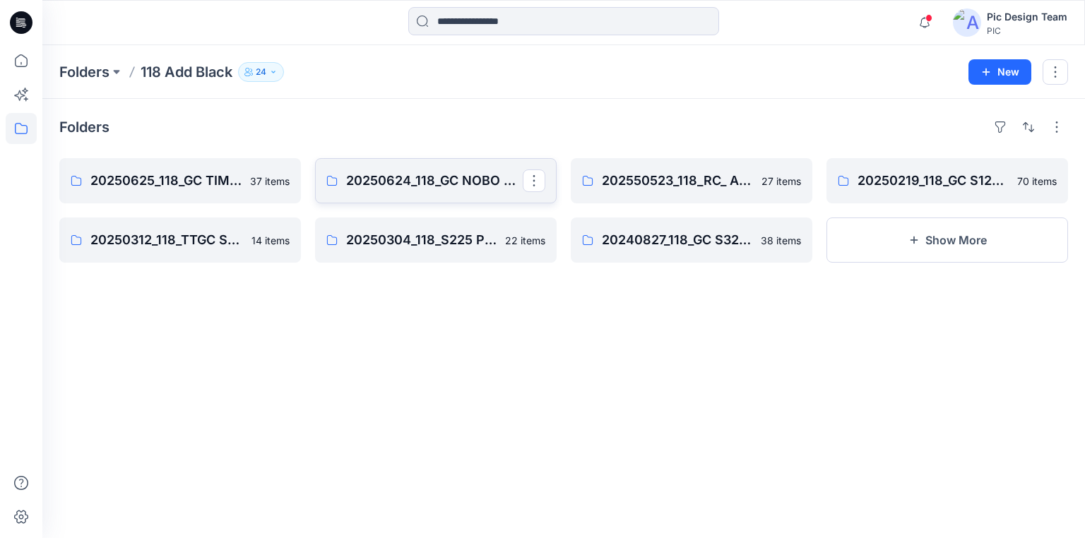
click at [424, 173] on p "20250624_118_GC NOBO S226" at bounding box center [434, 181] width 177 height 20
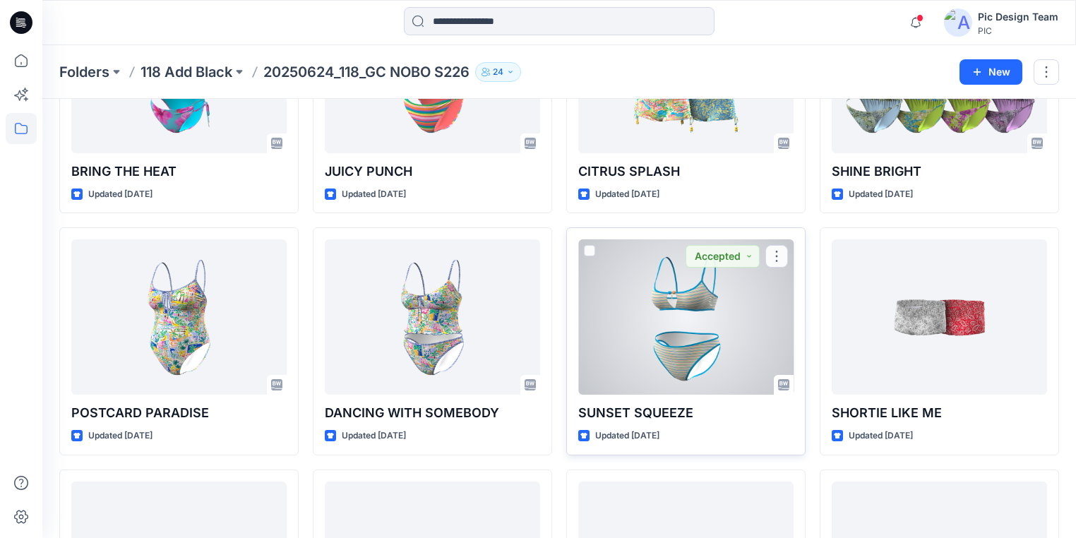
scroll to position [963, 0]
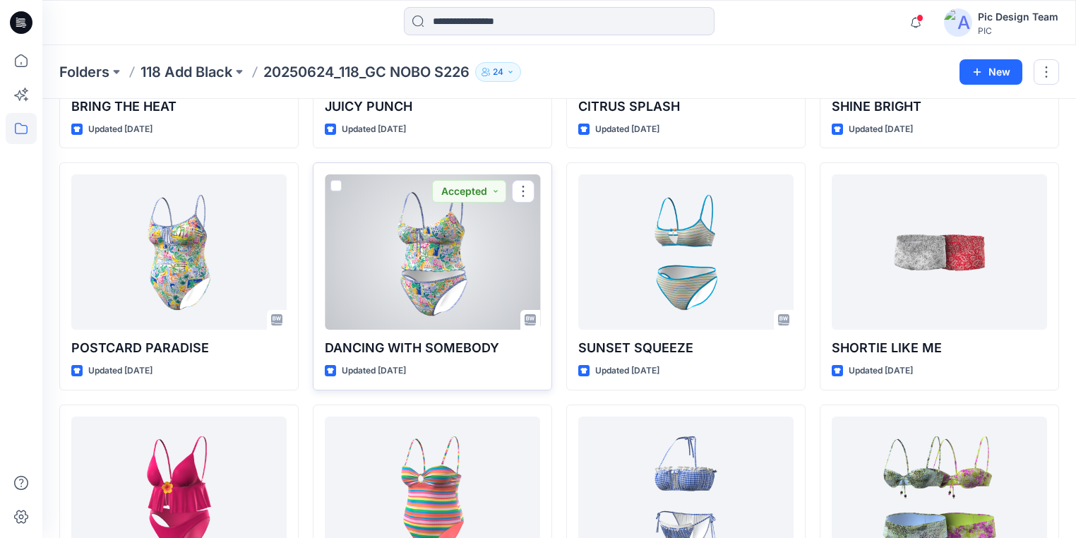
click at [388, 283] on div at bounding box center [432, 251] width 215 height 155
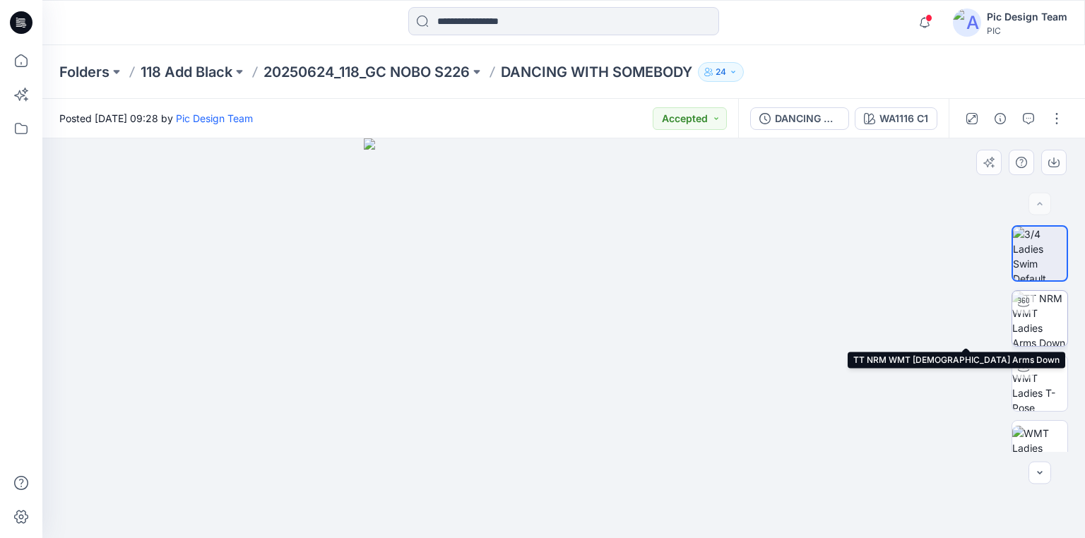
click at [1029, 314] on img at bounding box center [1039, 318] width 55 height 55
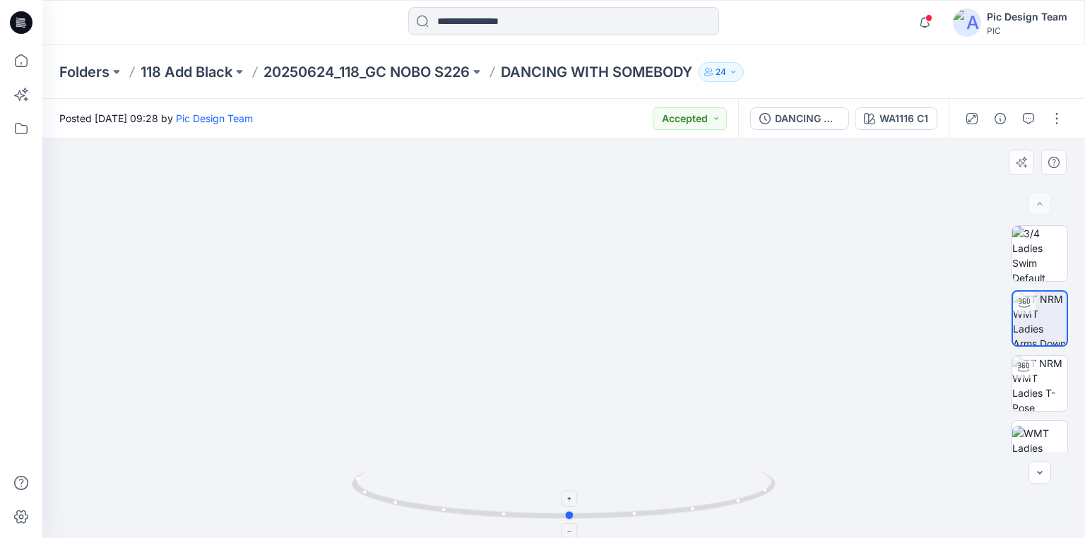
drag, startPoint x: 722, startPoint y: 507, endPoint x: 728, endPoint y: 511, distance: 7.3
click at [728, 511] on icon at bounding box center [565, 496] width 427 height 53
click at [414, 67] on p "20250624_118_GC NOBO S226" at bounding box center [366, 72] width 206 height 20
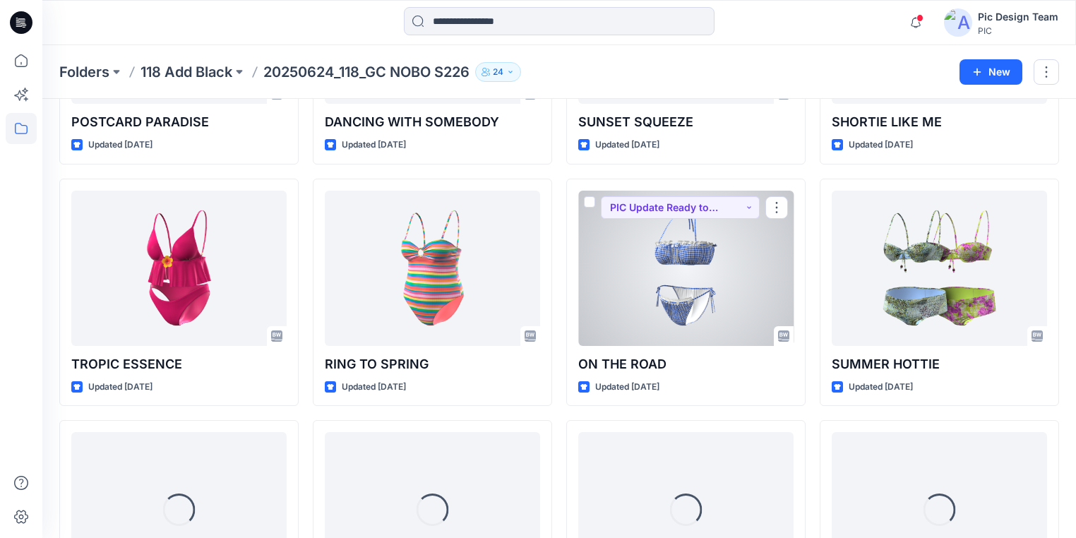
scroll to position [1293, 0]
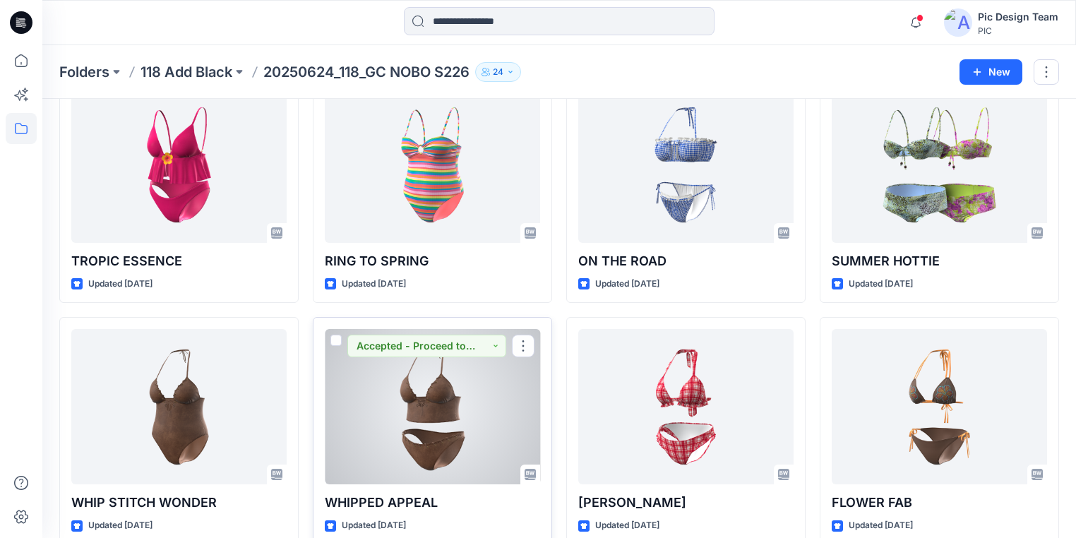
click at [470, 403] on div at bounding box center [432, 406] width 215 height 155
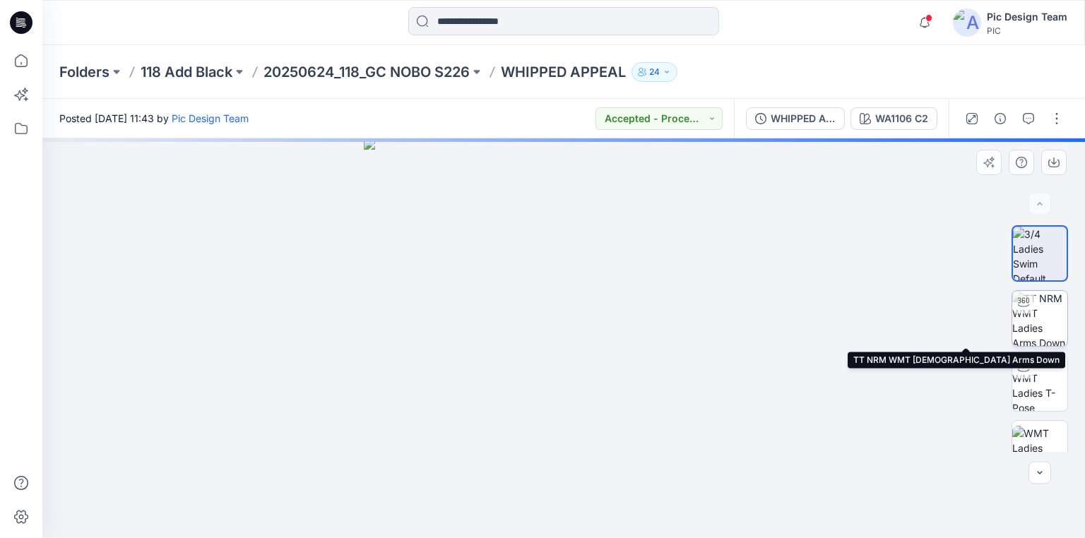
click at [1045, 319] on img at bounding box center [1039, 318] width 55 height 55
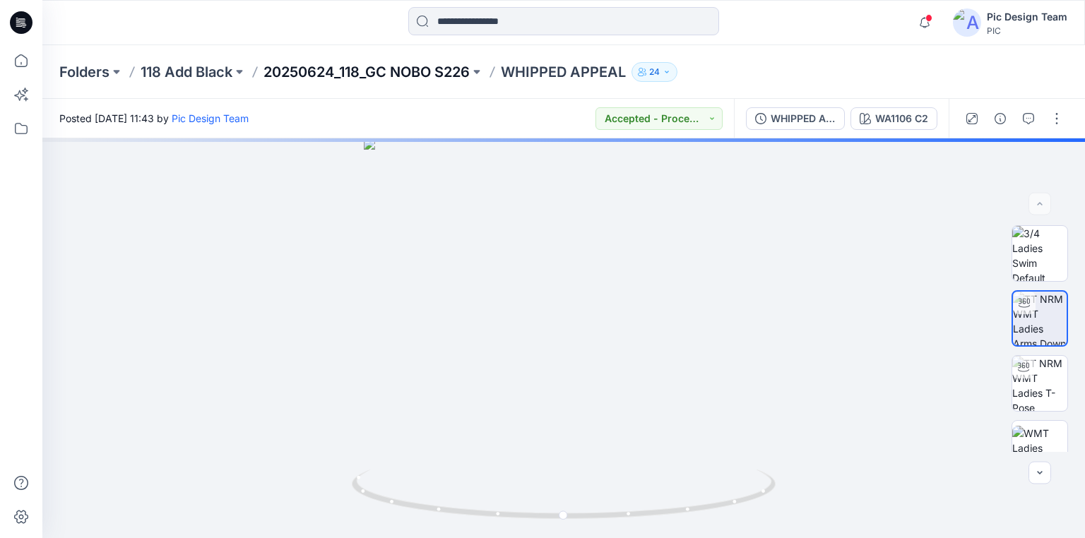
click at [414, 71] on p "20250624_118_GC NOBO S226" at bounding box center [366, 72] width 206 height 20
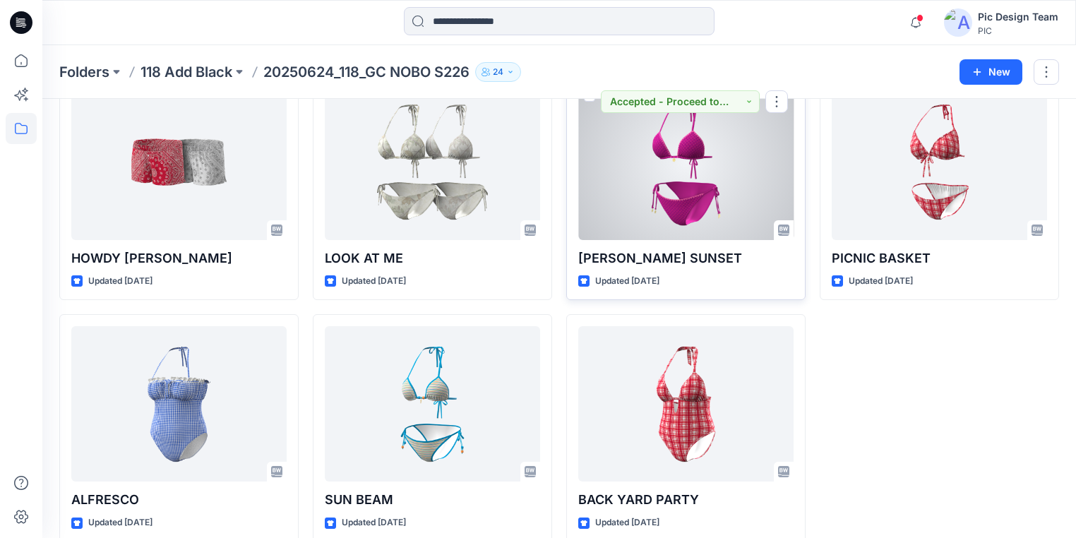
scroll to position [2280, 0]
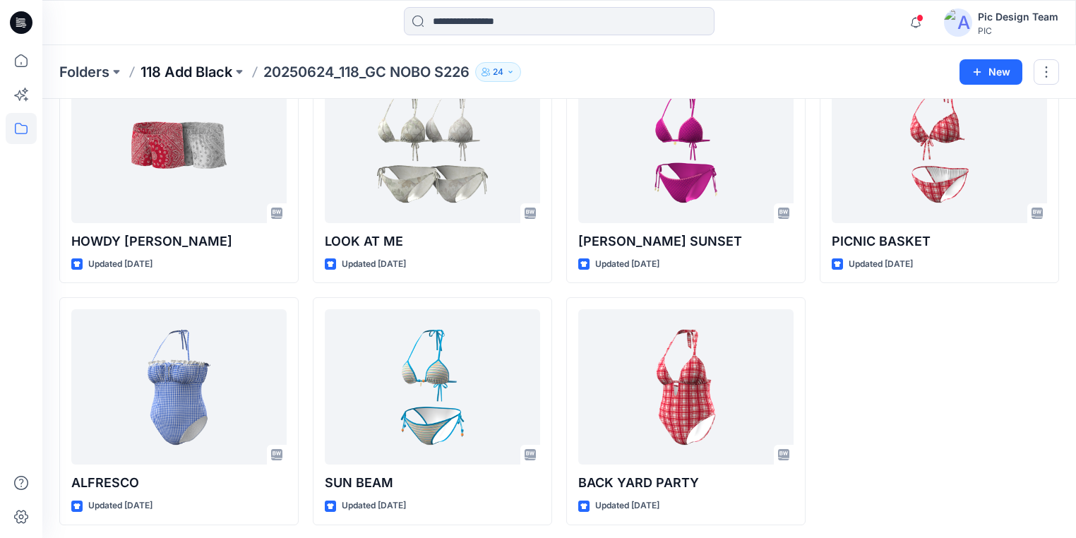
click at [219, 68] on p "118 Add Black" at bounding box center [187, 72] width 92 height 20
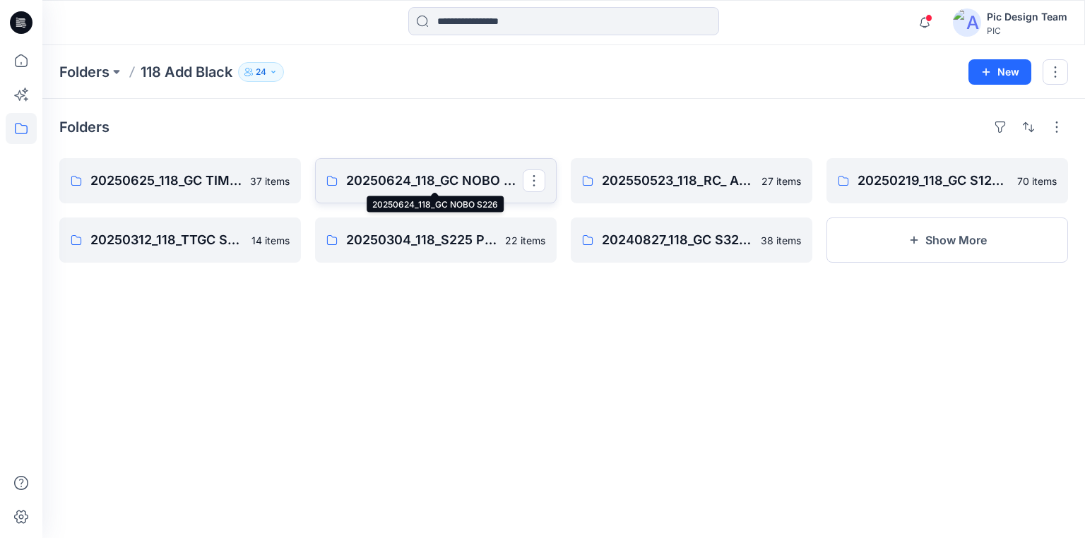
click at [365, 180] on p "20250624_118_GC NOBO S226" at bounding box center [434, 181] width 177 height 20
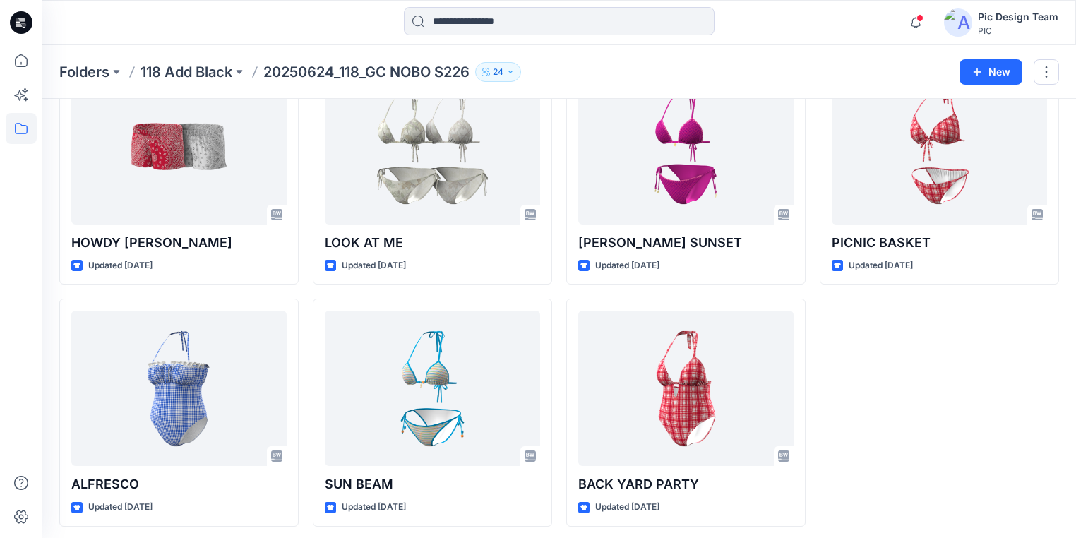
scroll to position [2280, 0]
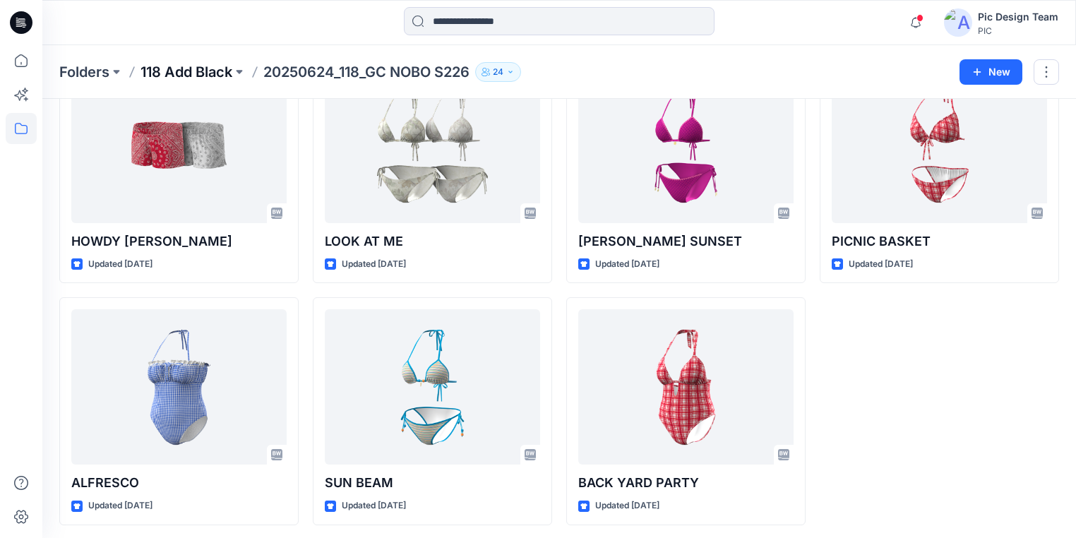
click at [201, 66] on p "118 Add Black" at bounding box center [187, 72] width 92 height 20
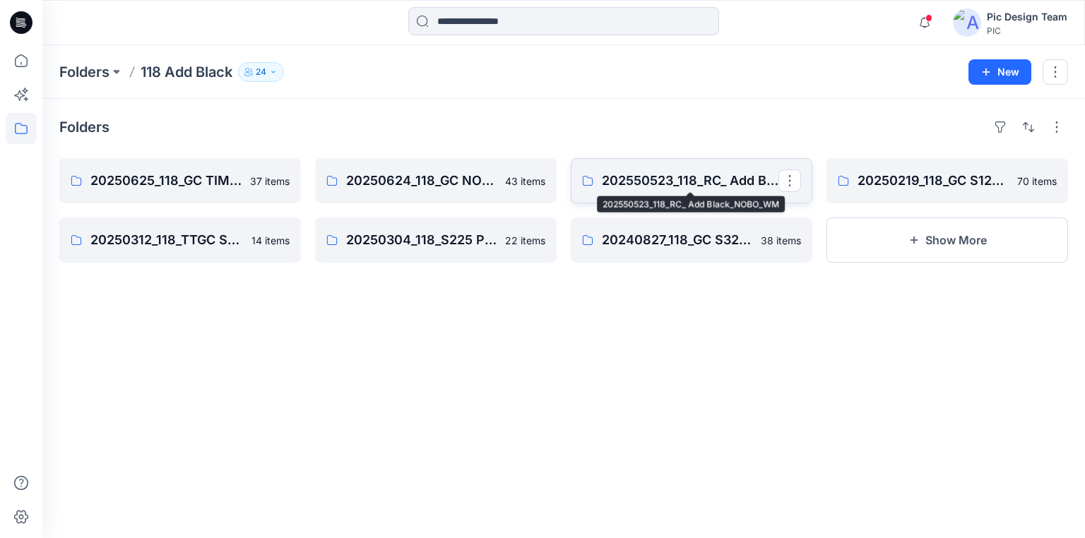
click at [652, 175] on p "202550523_118_RC_ Add Black_NOBO_WM" at bounding box center [690, 181] width 177 height 20
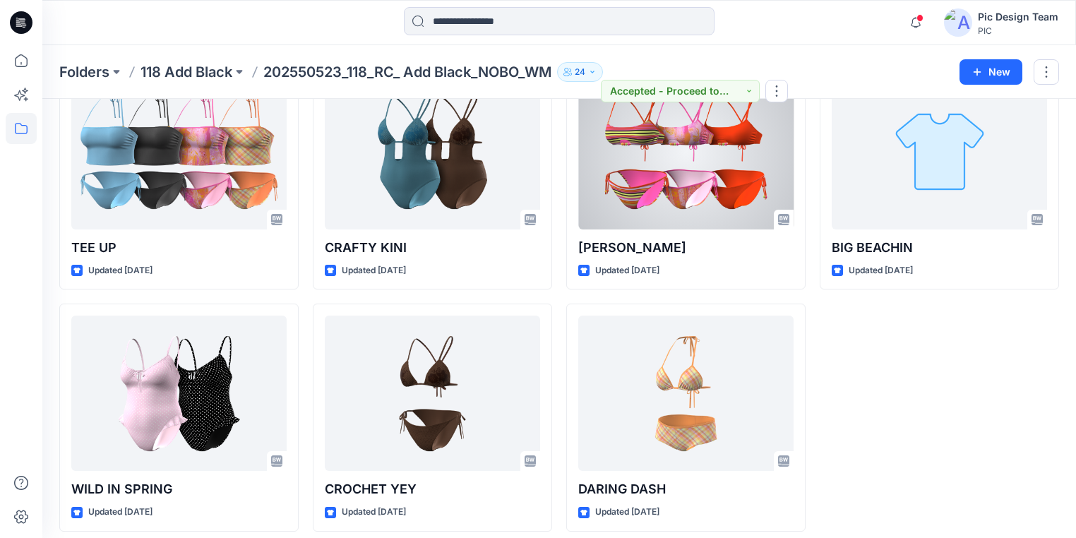
scroll to position [1314, 0]
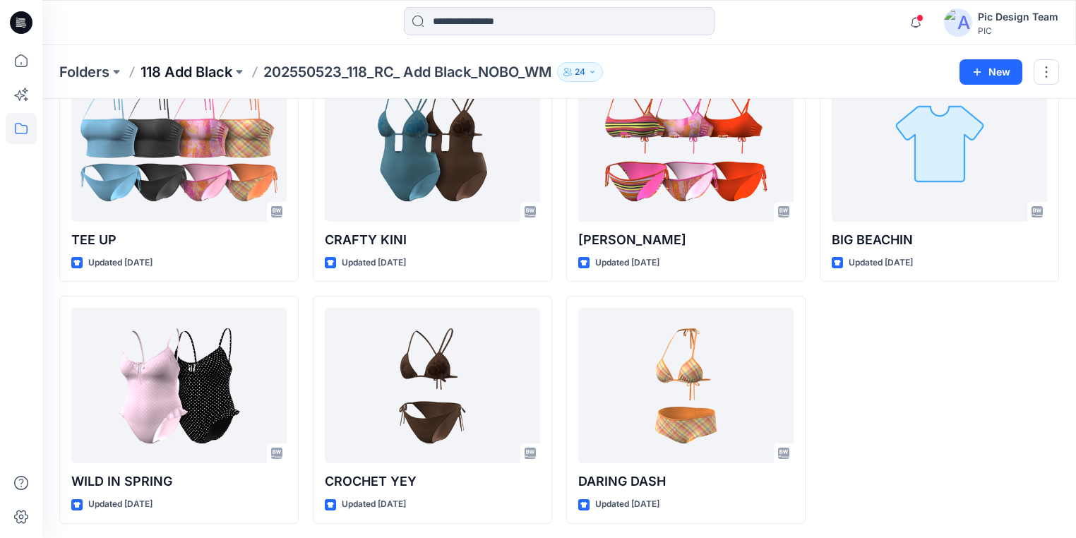
click at [223, 75] on p "118 Add Black" at bounding box center [187, 72] width 92 height 20
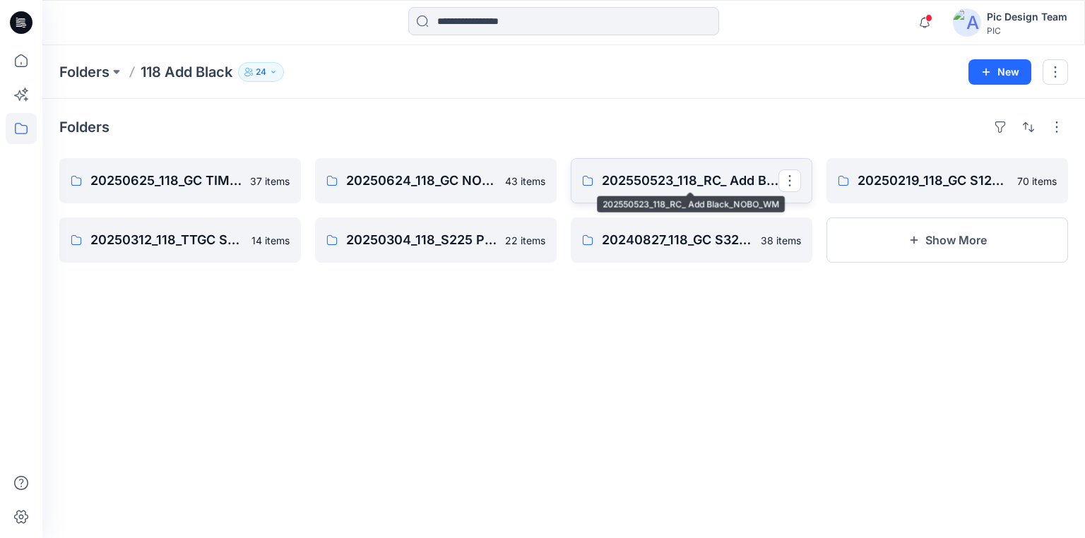
click at [675, 180] on p "202550523_118_RC_ Add Black_NOBO_WM" at bounding box center [690, 181] width 177 height 20
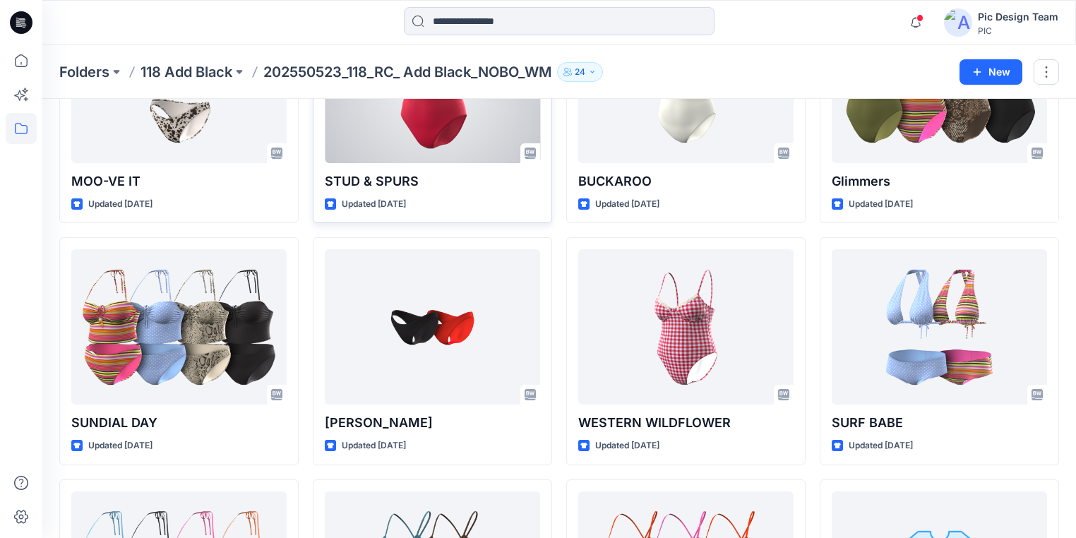
scroll to position [904, 0]
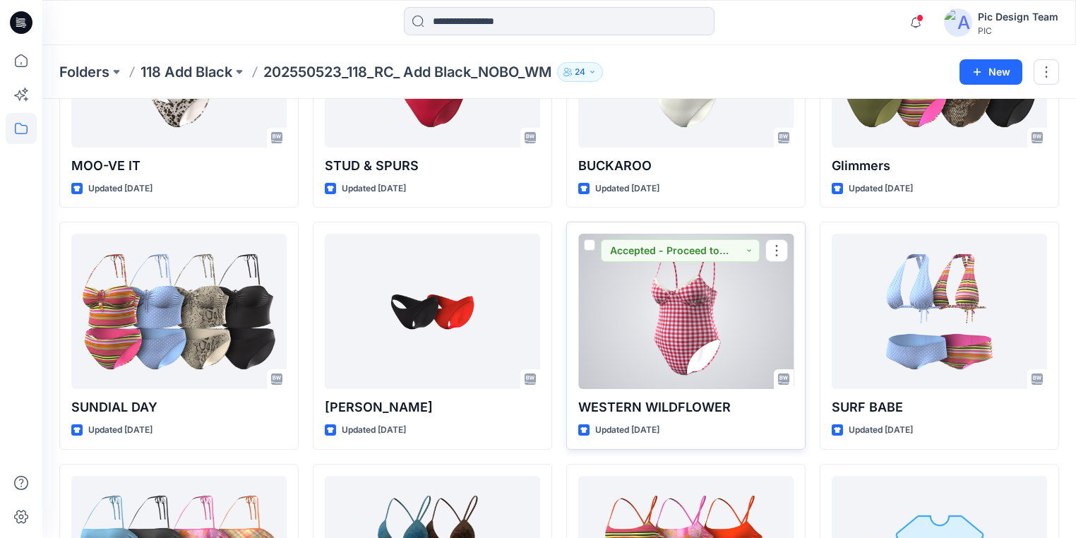
click at [691, 313] on div at bounding box center [685, 311] width 215 height 155
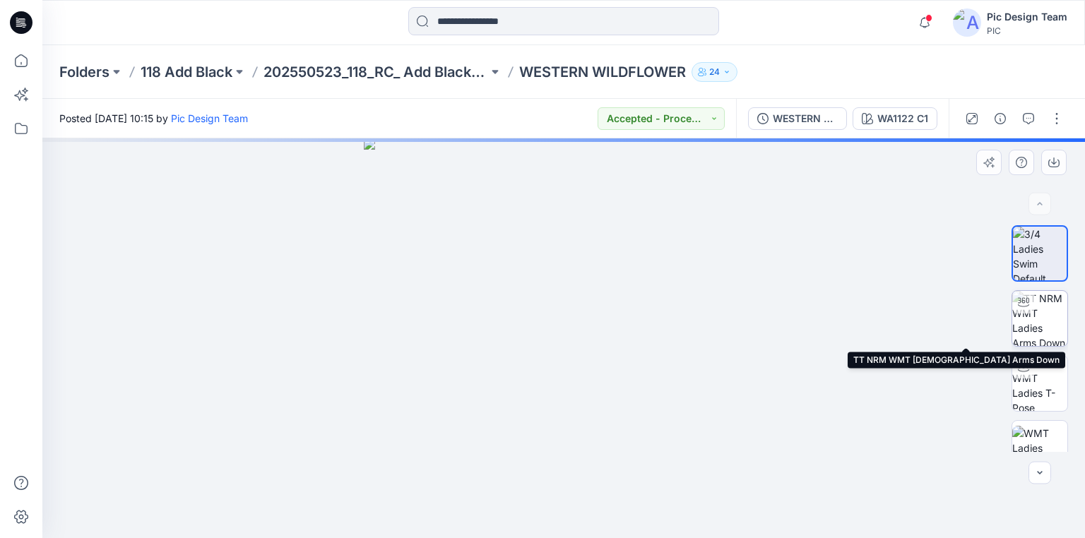
click at [1043, 323] on img at bounding box center [1039, 318] width 55 height 55
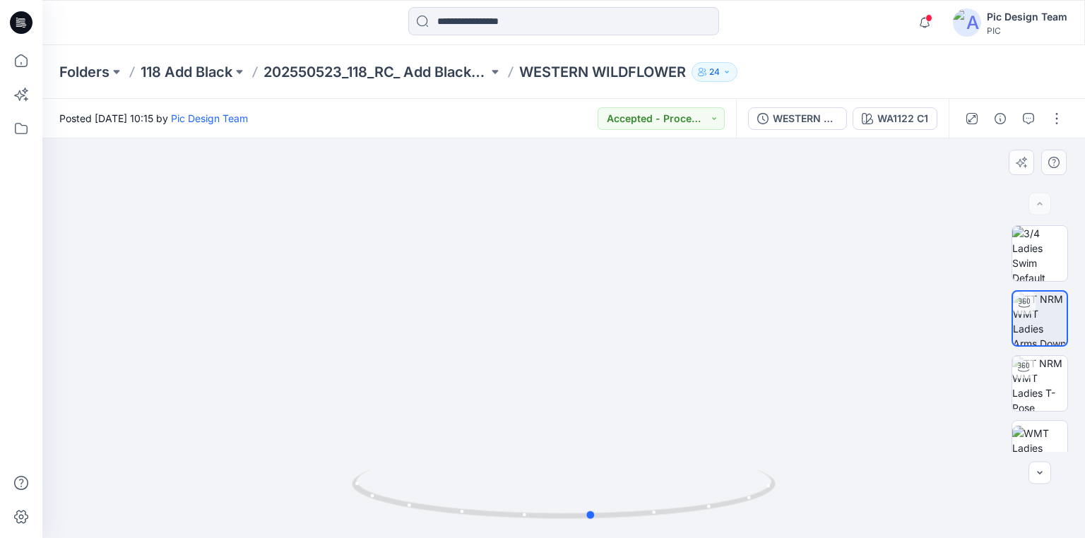
drag, startPoint x: 757, startPoint y: 497, endPoint x: 785, endPoint y: 496, distance: 28.3
click at [785, 496] on div at bounding box center [563, 338] width 1043 height 400
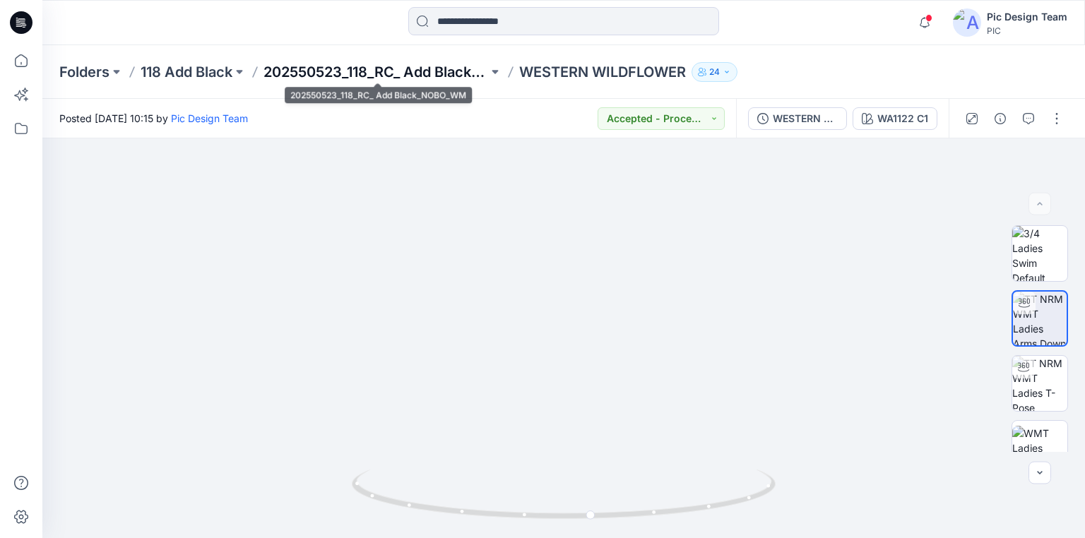
click at [352, 76] on p "202550523_118_RC_ Add Black_NOBO_WM" at bounding box center [375, 72] width 225 height 20
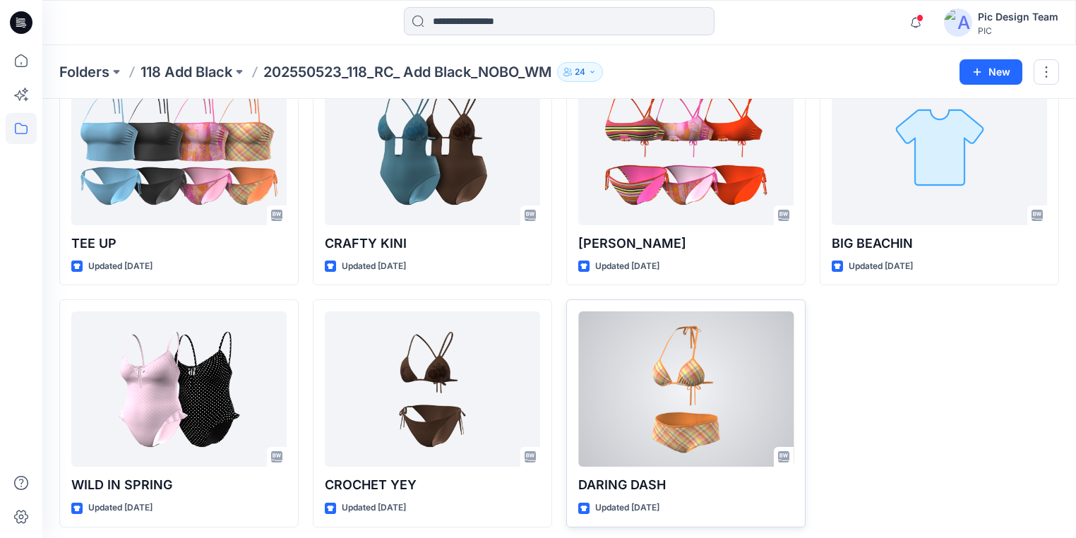
scroll to position [1314, 0]
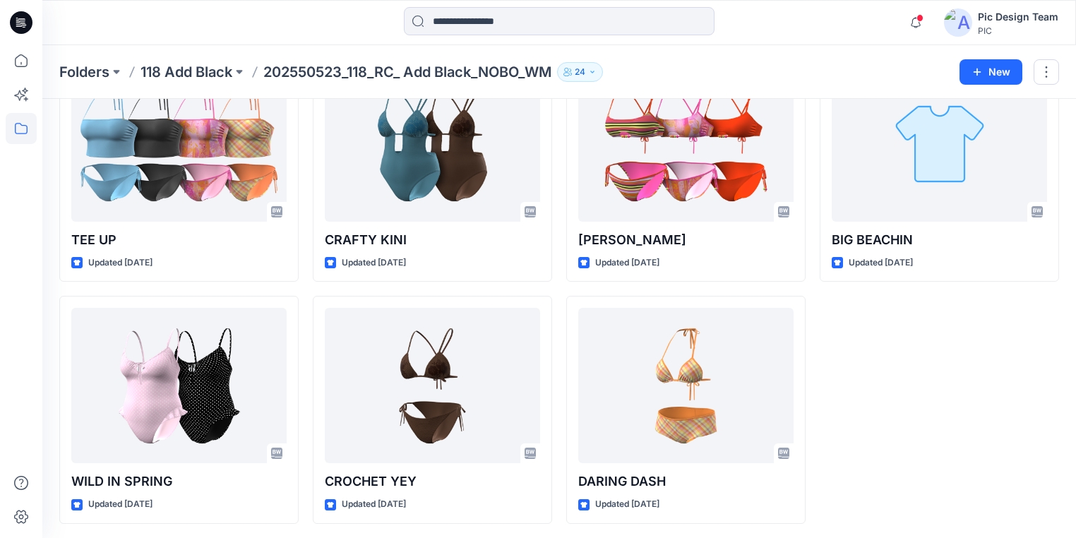
click at [210, 68] on p "118 Add Black" at bounding box center [187, 72] width 92 height 20
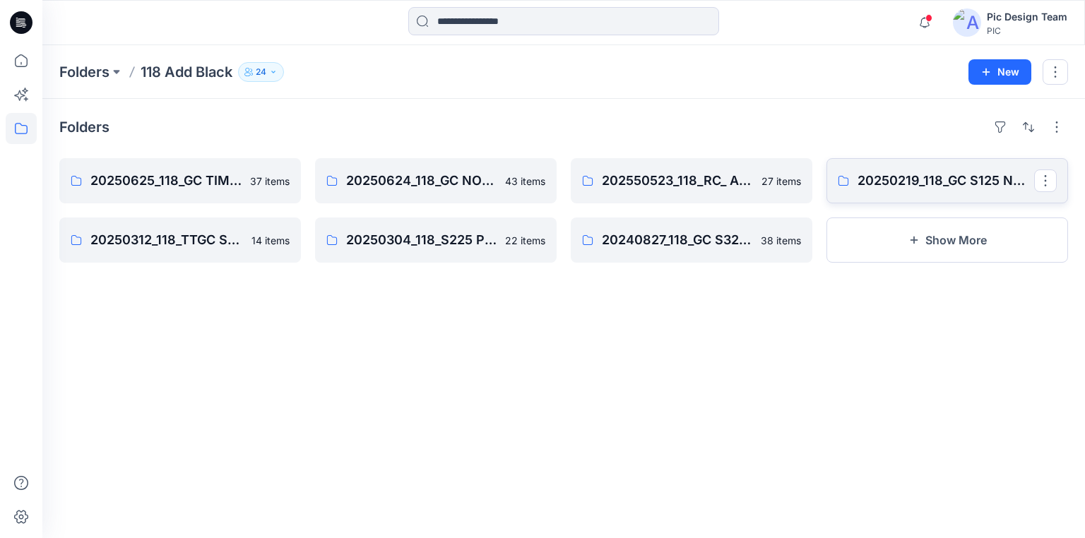
click at [938, 177] on p "20250219_118_GC S125 NOBO SWIM" at bounding box center [945, 181] width 177 height 20
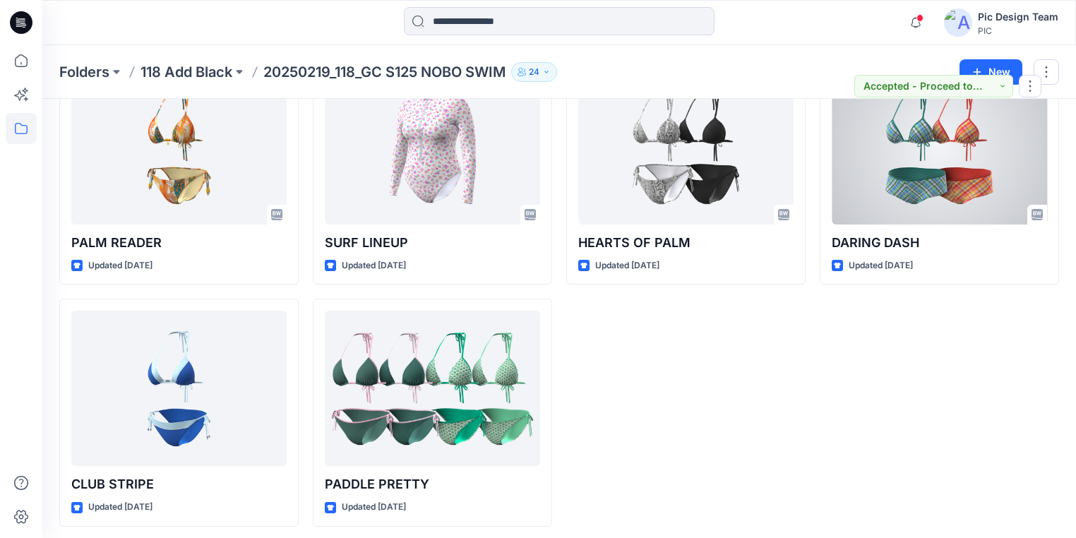
scroll to position [3746, 0]
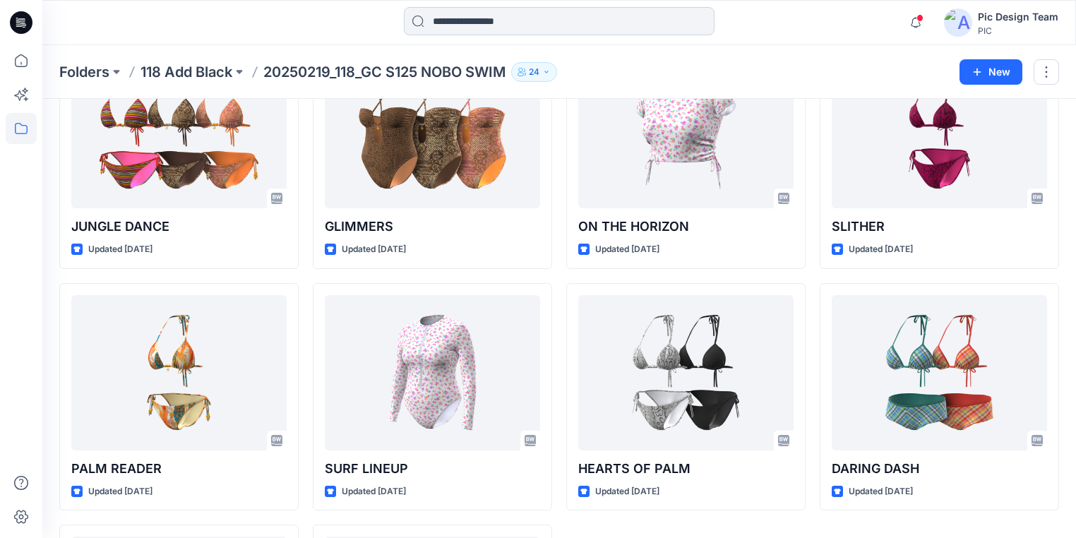
click at [489, 23] on input at bounding box center [559, 21] width 311 height 28
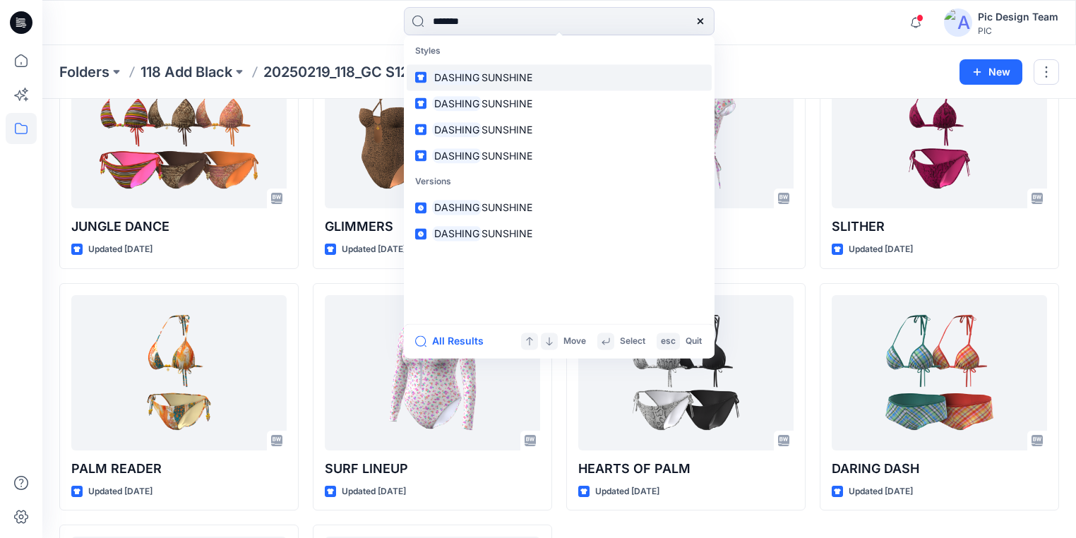
type input "*******"
click at [451, 73] on mark "DASHING" at bounding box center [456, 77] width 49 height 16
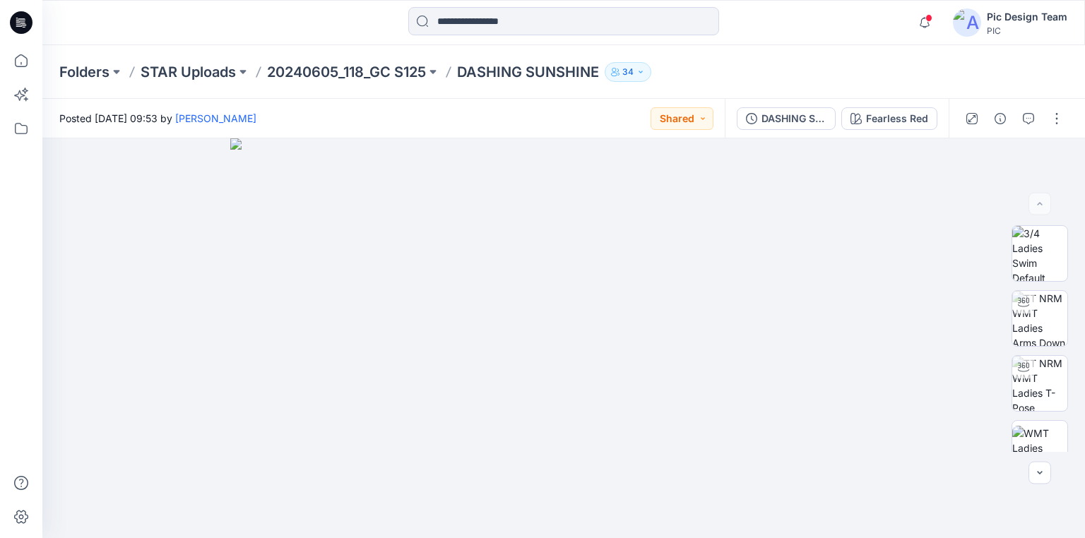
click at [473, 70] on p "DASHING SUNSHINE" at bounding box center [528, 72] width 142 height 20
click at [396, 73] on p "20240605_118_GC S125" at bounding box center [346, 72] width 159 height 20
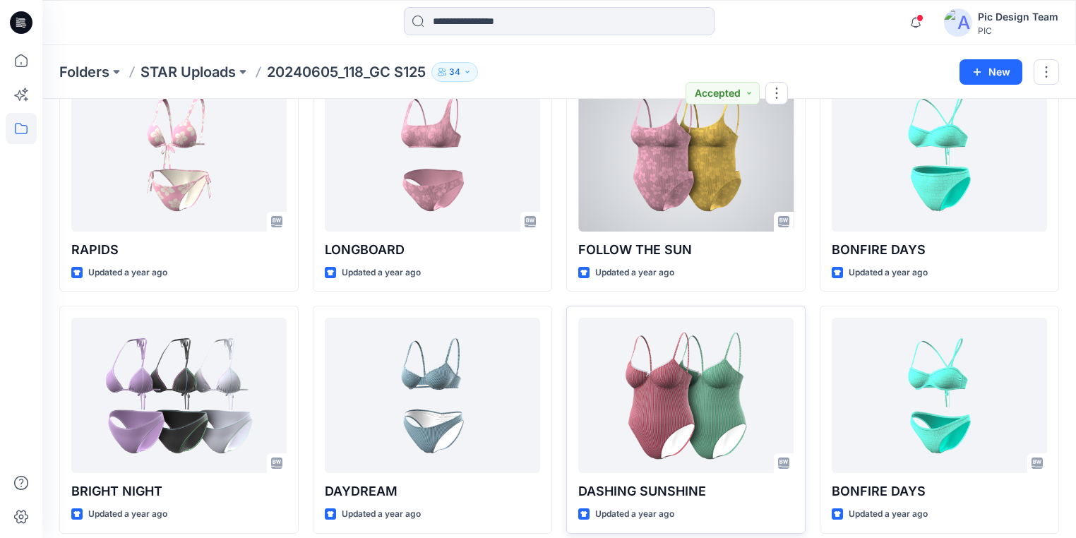
scroll to position [396, 0]
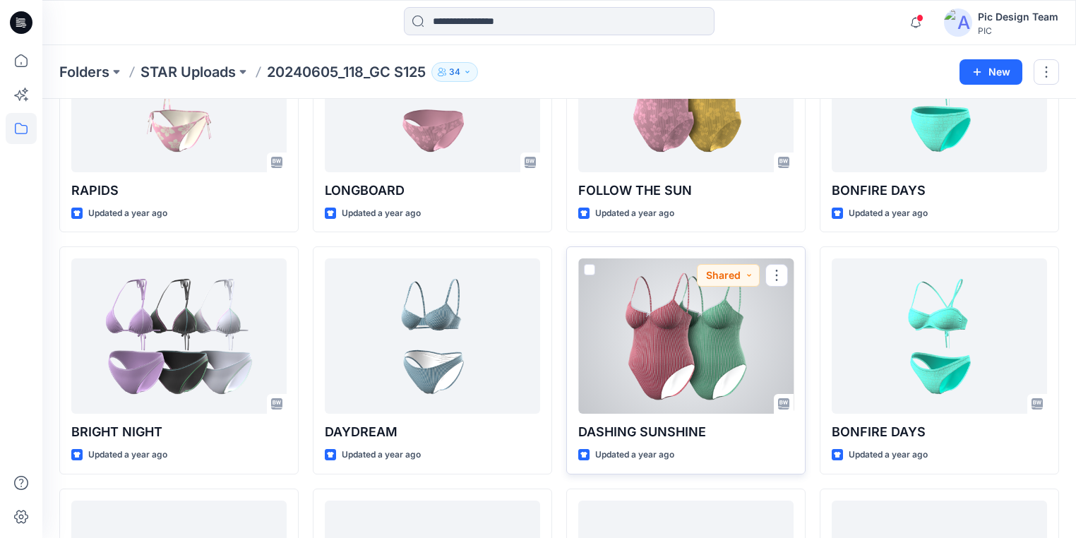
click at [670, 319] on div at bounding box center [685, 336] width 215 height 155
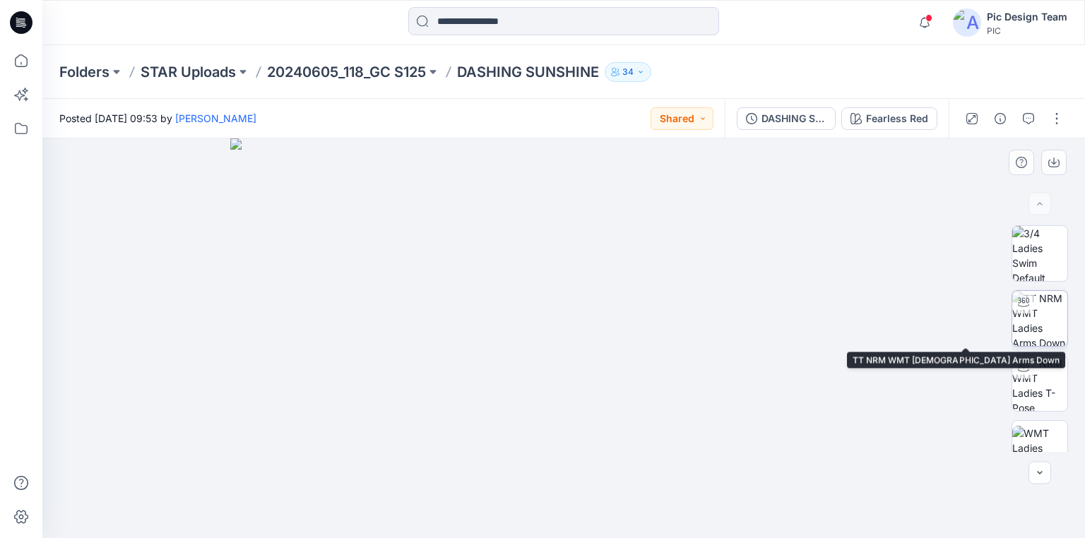
click at [1040, 314] on img at bounding box center [1039, 318] width 55 height 55
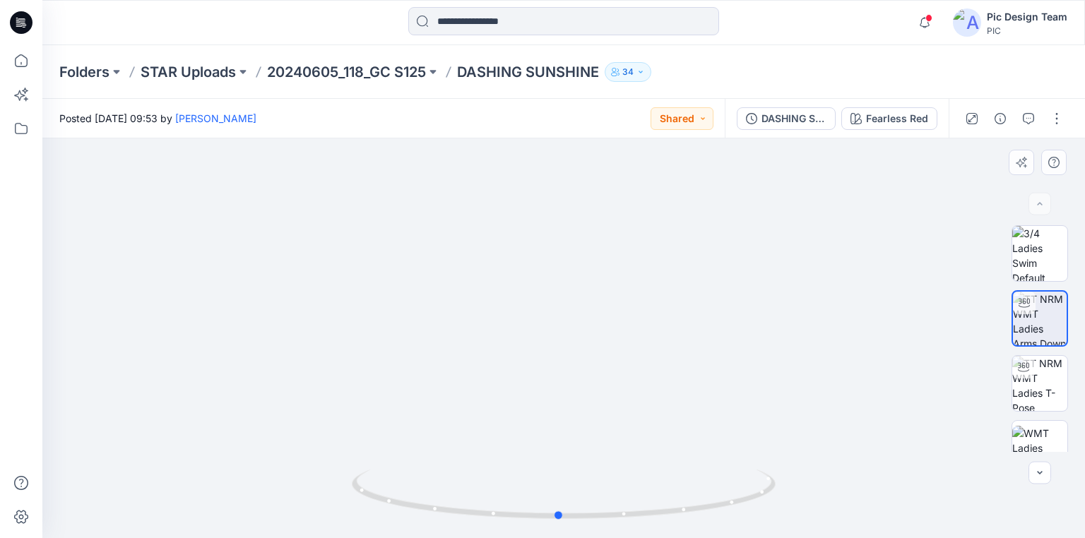
drag, startPoint x: 679, startPoint y: 520, endPoint x: 706, endPoint y: 526, distance: 28.1
click at [706, 526] on div at bounding box center [564, 503] width 424 height 71
click at [805, 119] on div "DASHING SUNSHINE" at bounding box center [793, 119] width 65 height 16
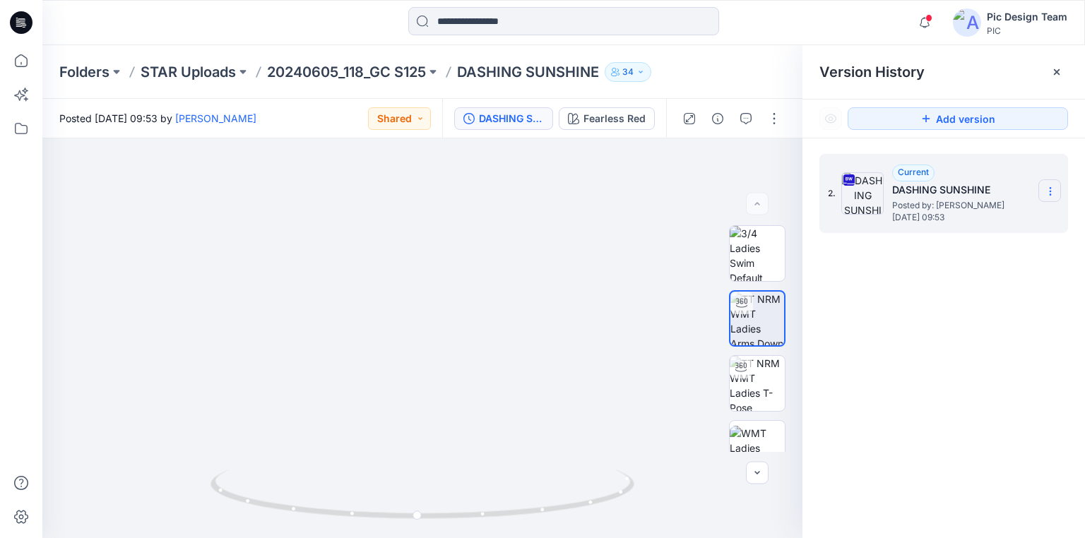
click at [1050, 191] on icon at bounding box center [1050, 191] width 1 height 1
click at [986, 215] on span "Download Source BW File" at bounding box center [979, 218] width 119 height 17
click at [925, 338] on div "2. Current DASHING SUNSHINE Posted by: [PERSON_NAME] [DATE] 09:53" at bounding box center [943, 348] width 283 height 420
drag, startPoint x: 437, startPoint y: 518, endPoint x: 374, endPoint y: 506, distance: 64.8
click at [374, 506] on icon at bounding box center [423, 496] width 427 height 53
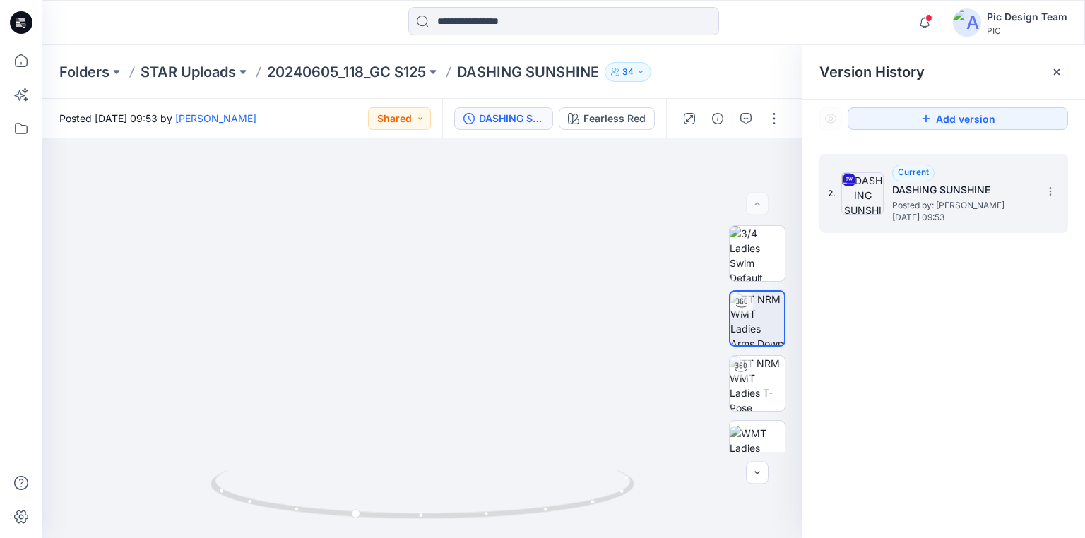
drag, startPoint x: 990, startPoint y: 379, endPoint x: 978, endPoint y: 371, distance: 14.3
click at [989, 379] on div "2. Current DASHING SUNSHINE Posted by: [PERSON_NAME] [DATE] 09:53" at bounding box center [943, 348] width 283 height 420
